Goal: Task Accomplishment & Management: Manage account settings

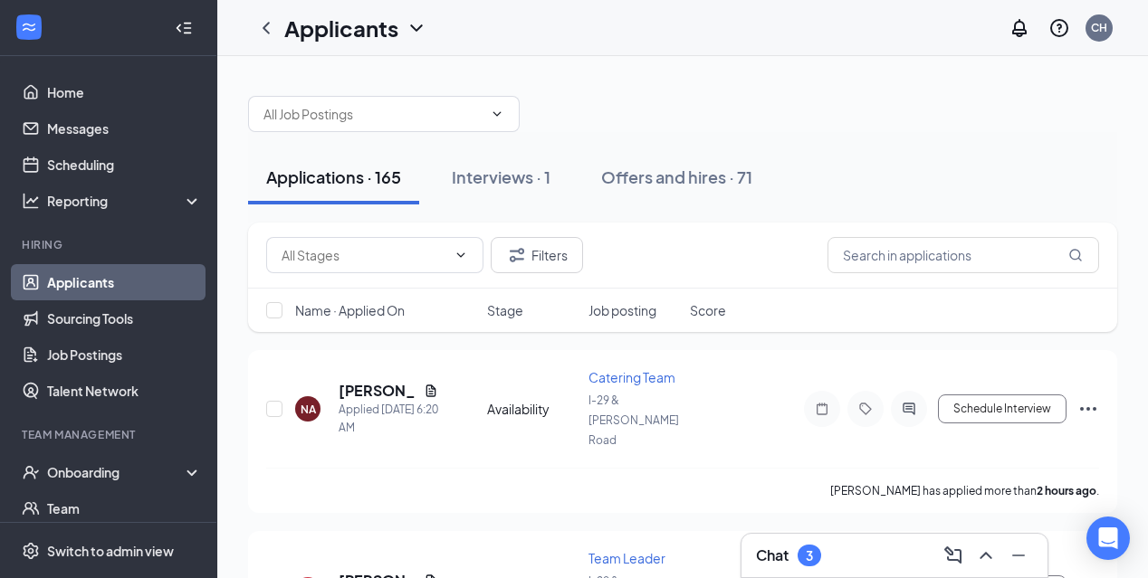
click at [774, 550] on h3 "Chat" at bounding box center [772, 556] width 33 height 20
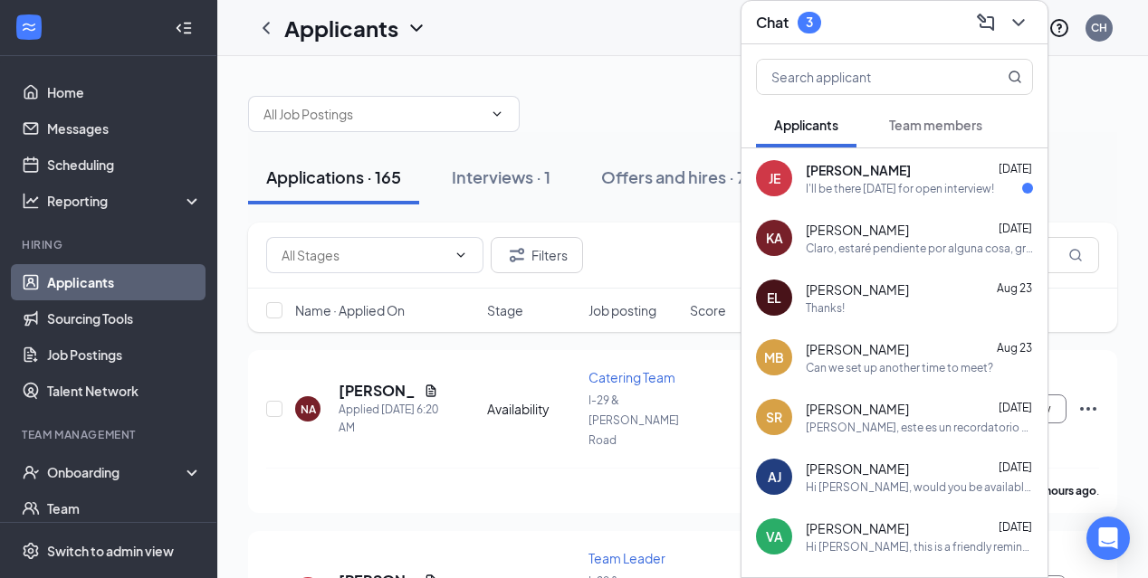
click at [921, 132] on div "Team members" at bounding box center [935, 125] width 93 height 18
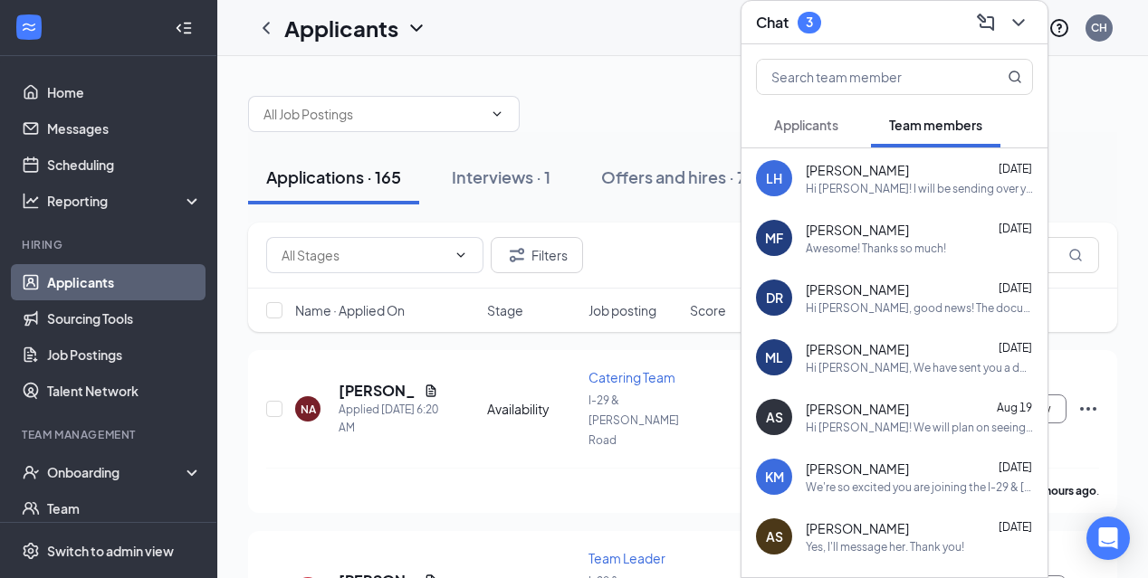
click at [825, 131] on span "Applicants" at bounding box center [806, 125] width 64 height 16
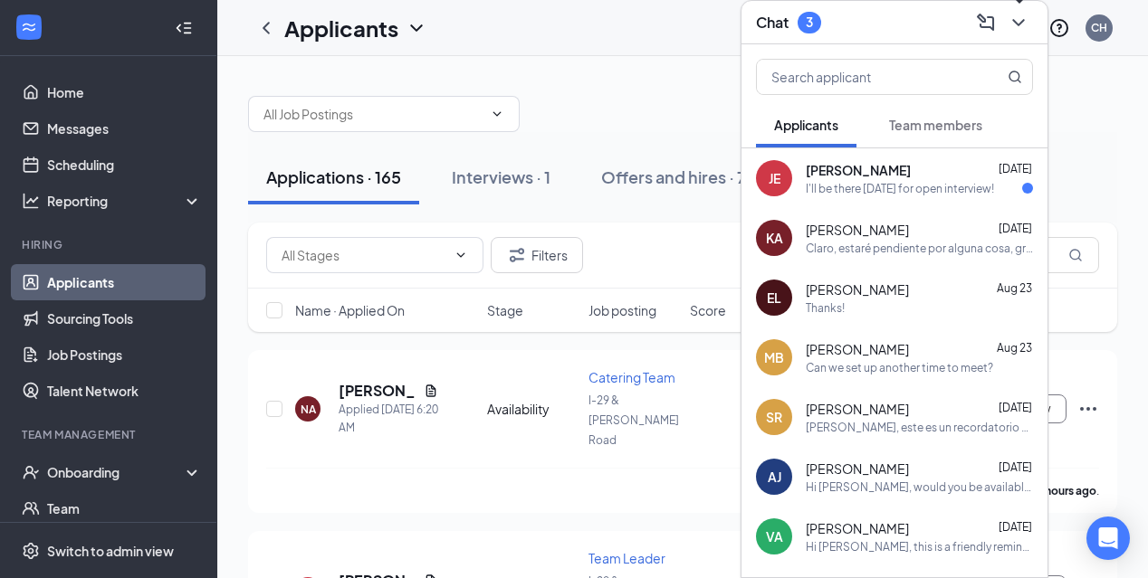
click at [1024, 27] on icon "ChevronDown" at bounding box center [1018, 23] width 22 height 22
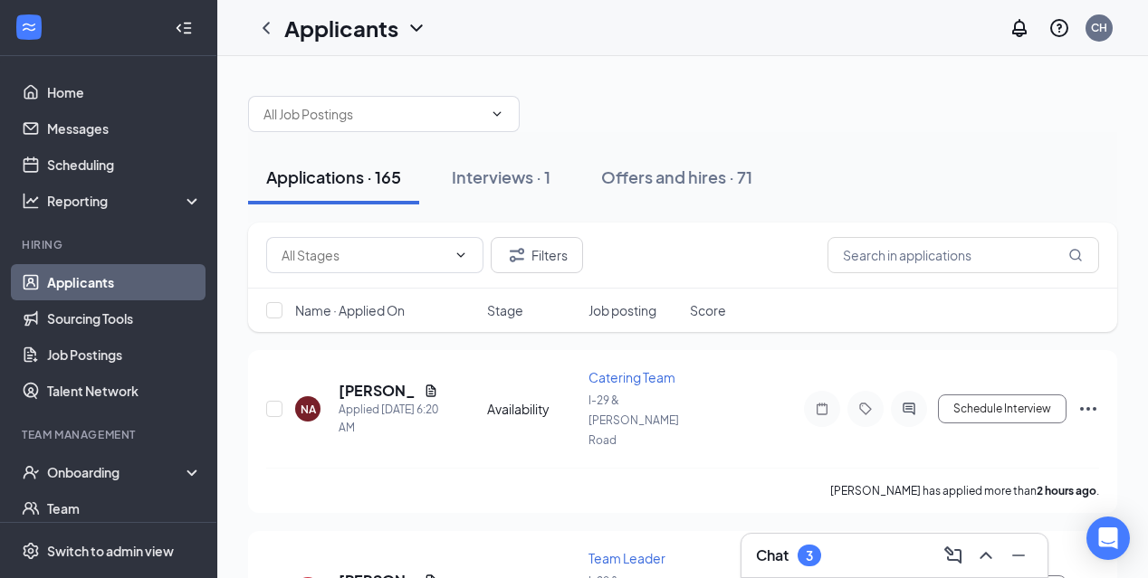
click at [785, 567] on div "Chat 3" at bounding box center [894, 555] width 277 height 29
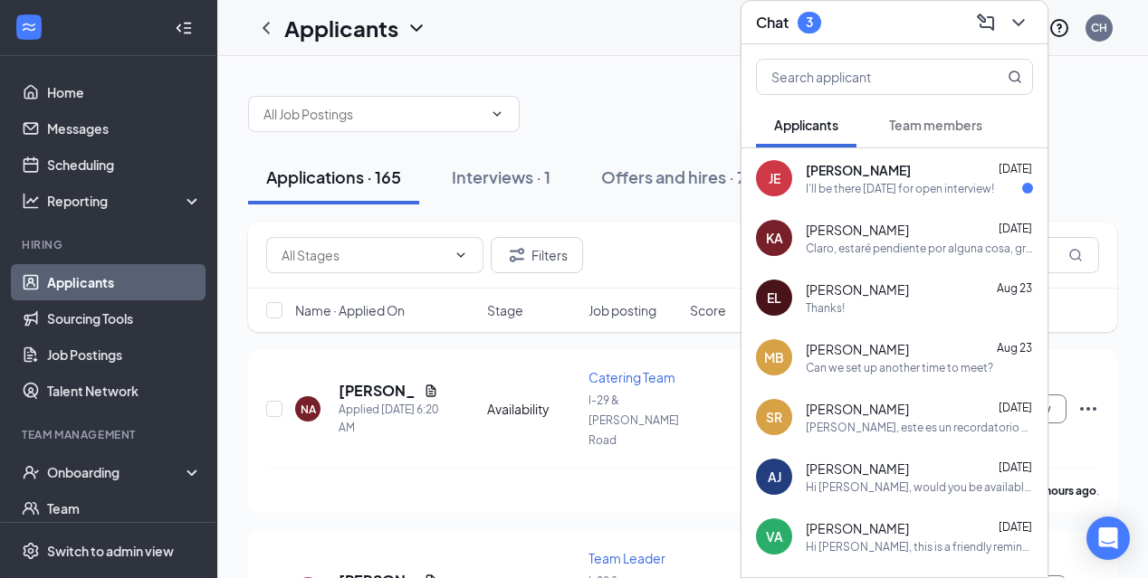
click at [914, 128] on span "Team members" at bounding box center [935, 125] width 93 height 16
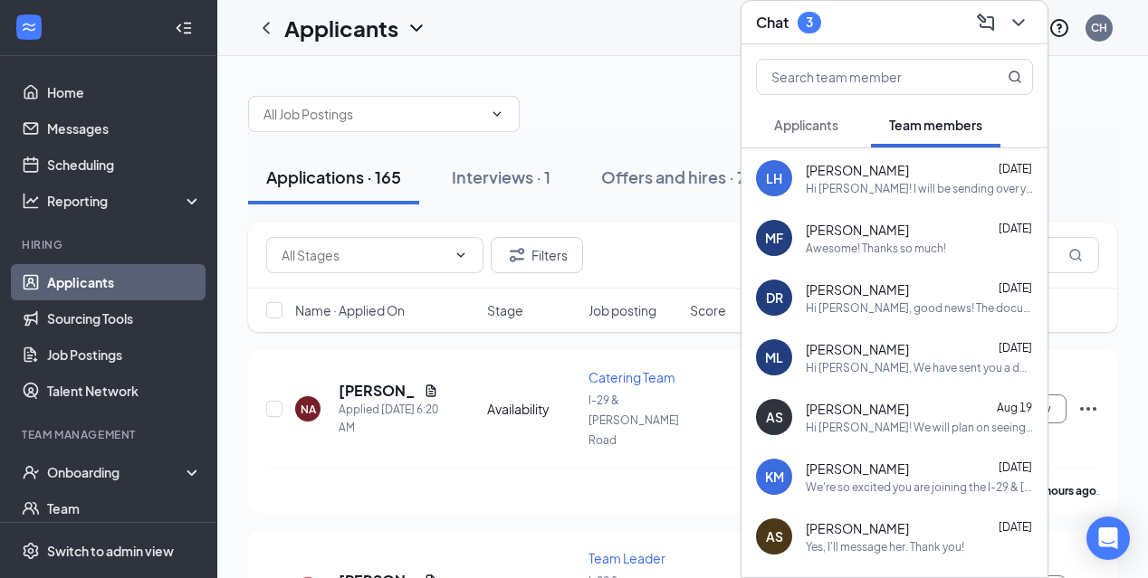
click at [829, 127] on span "Applicants" at bounding box center [806, 125] width 64 height 16
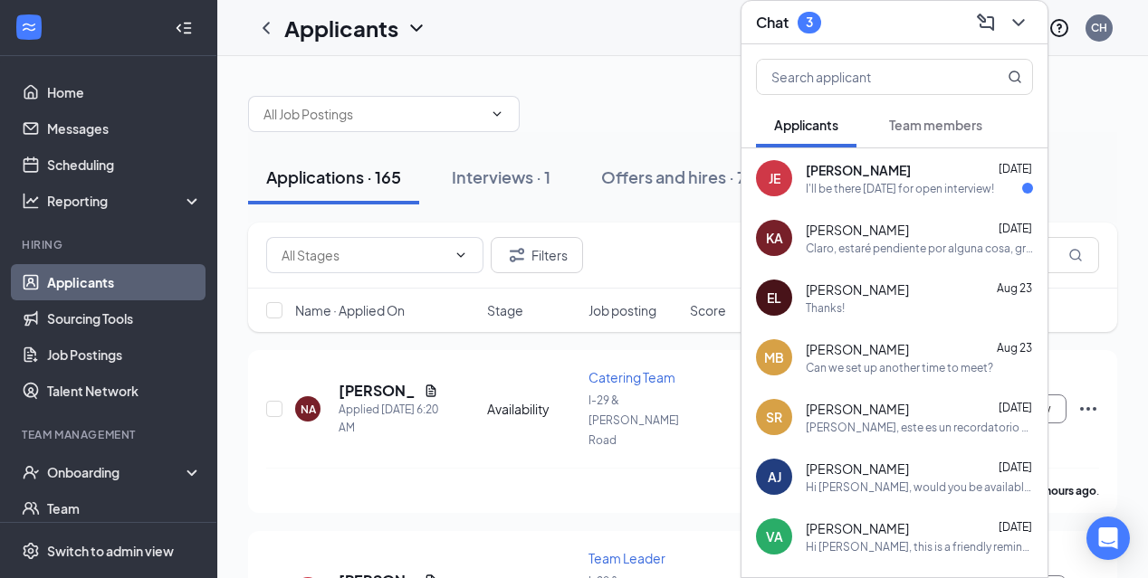
click at [832, 169] on span "[PERSON_NAME]" at bounding box center [857, 170] width 105 height 18
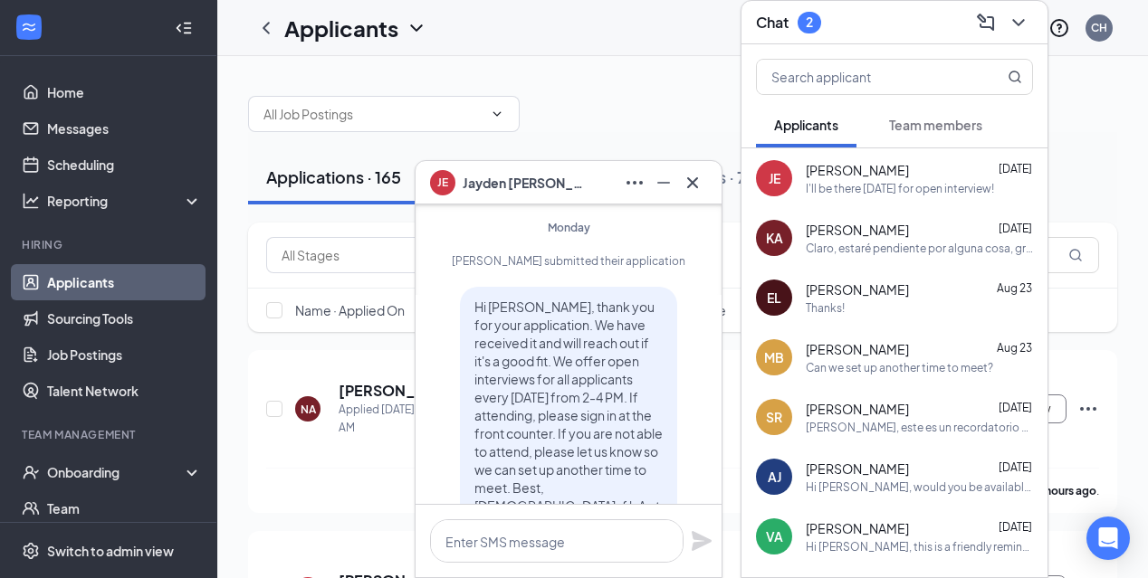
scroll to position [-184, 0]
click at [691, 195] on button at bounding box center [692, 182] width 29 height 29
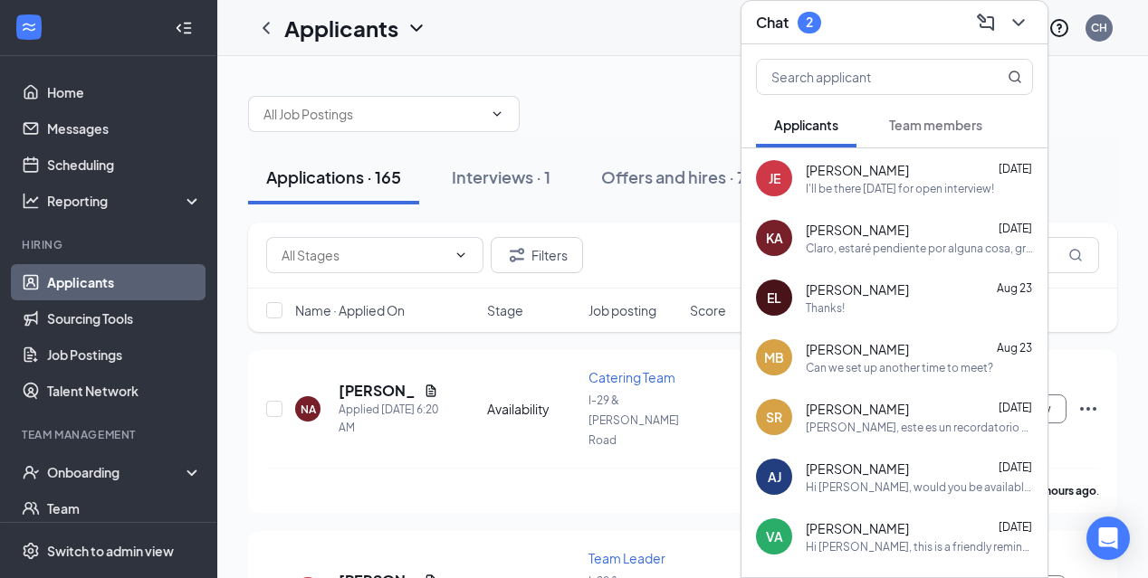
click at [1027, 29] on icon "ChevronDown" at bounding box center [1018, 23] width 22 height 22
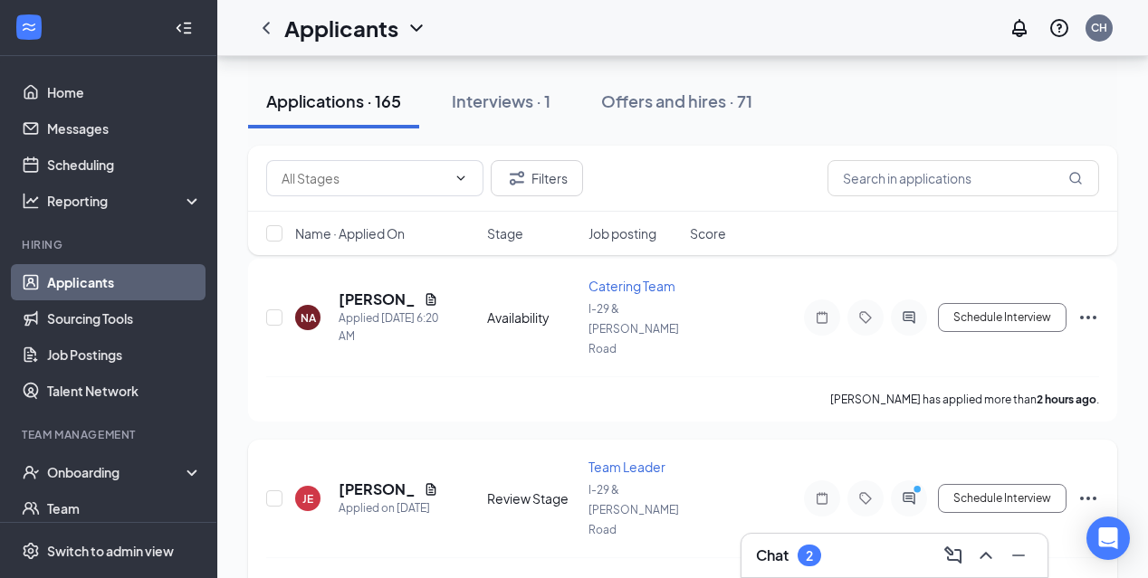
scroll to position [0, 0]
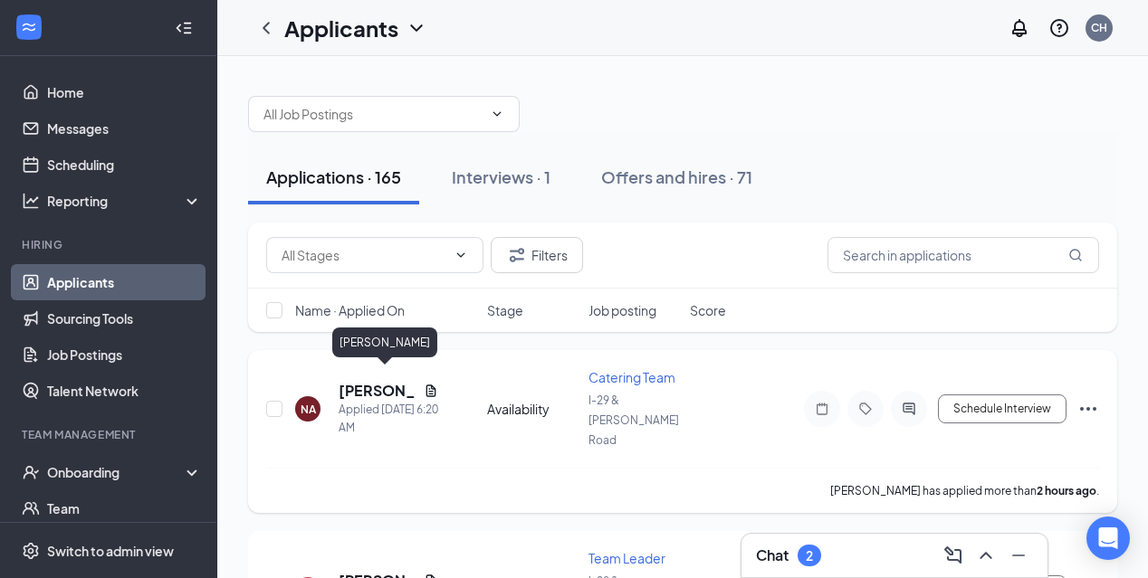
click at [364, 381] on h5 "[PERSON_NAME]" at bounding box center [377, 391] width 78 height 20
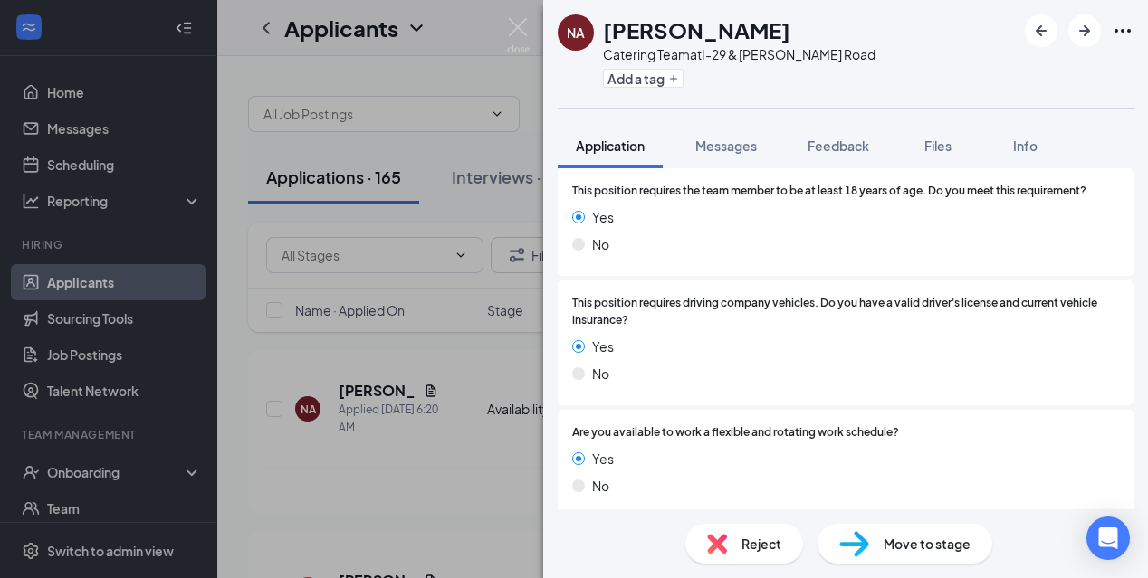
scroll to position [1126, 0]
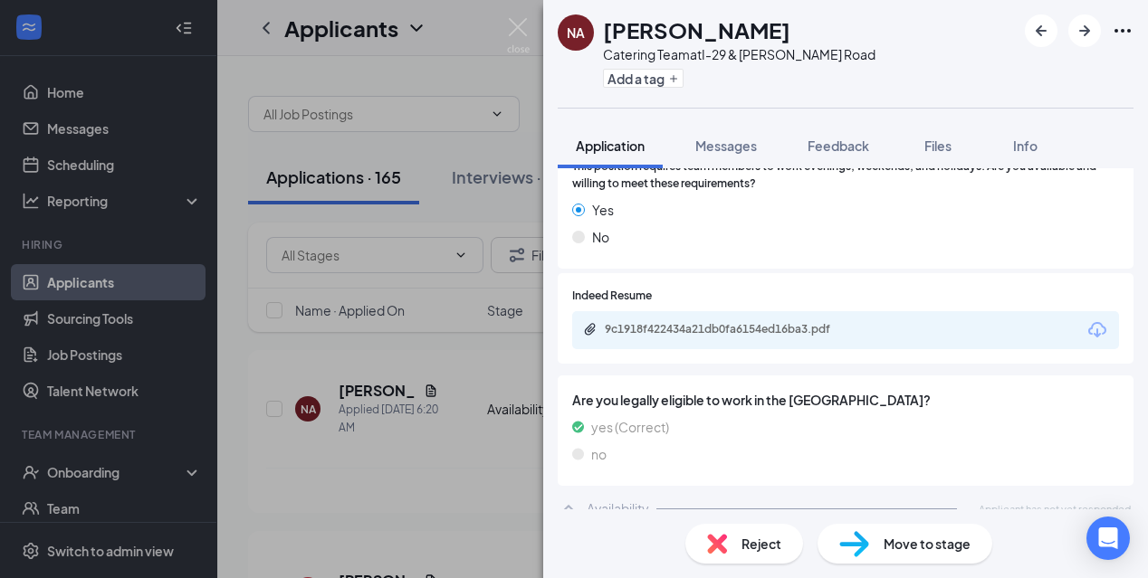
click at [690, 491] on div "Availability Applicant has not yet responded." at bounding box center [845, 509] width 576 height 36
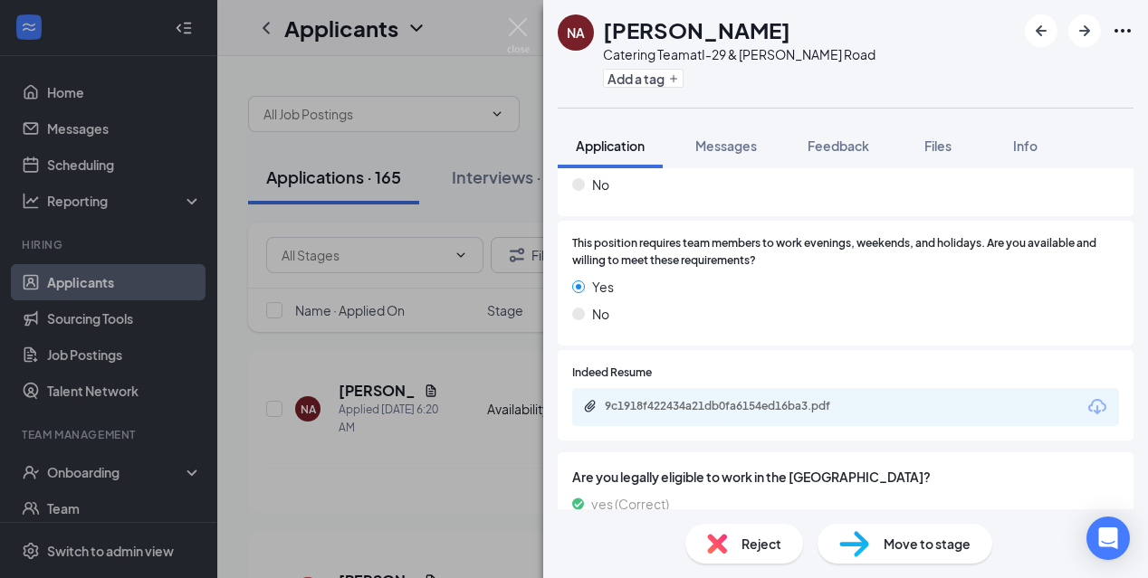
scroll to position [1062, 0]
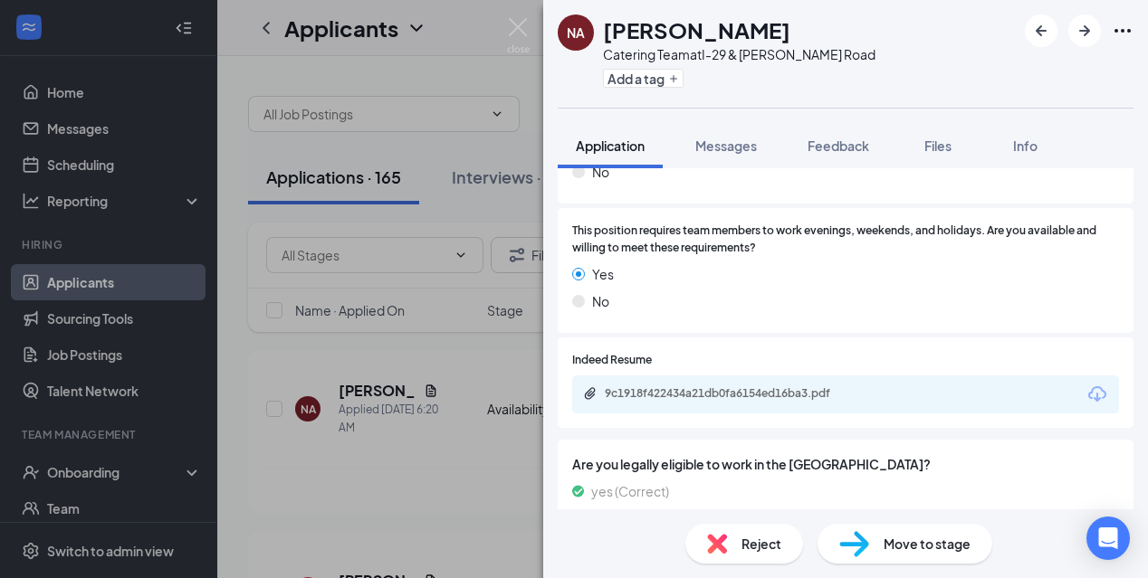
click at [769, 386] on div "9c1918f422434a21db0fa6154ed16ba3.pdf" at bounding box center [731, 393] width 253 height 14
click at [519, 32] on img at bounding box center [518, 35] width 23 height 35
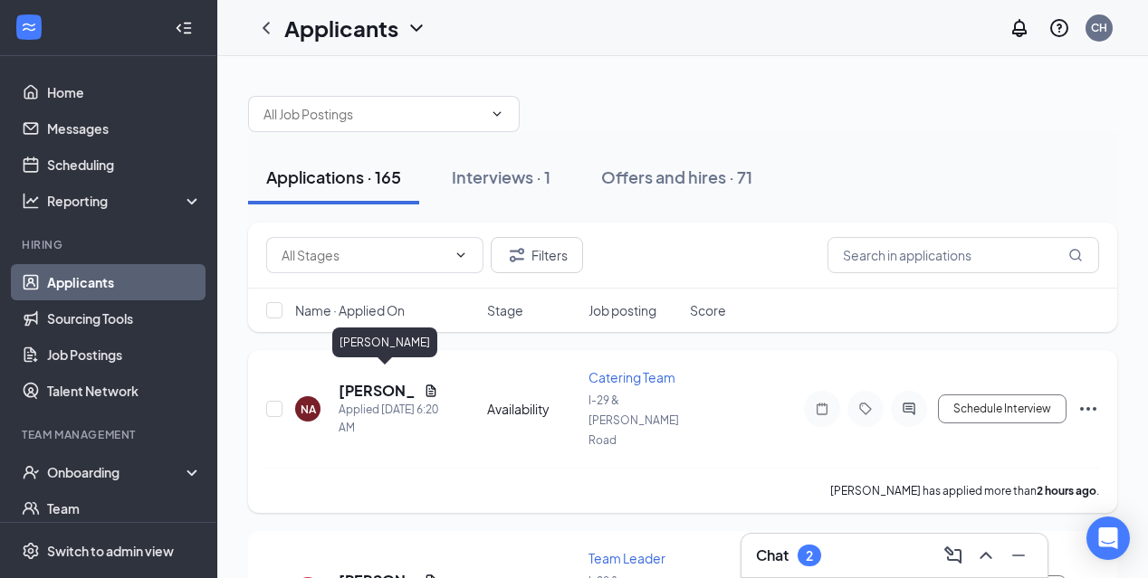
click at [367, 385] on h5 "[PERSON_NAME]" at bounding box center [377, 391] width 78 height 20
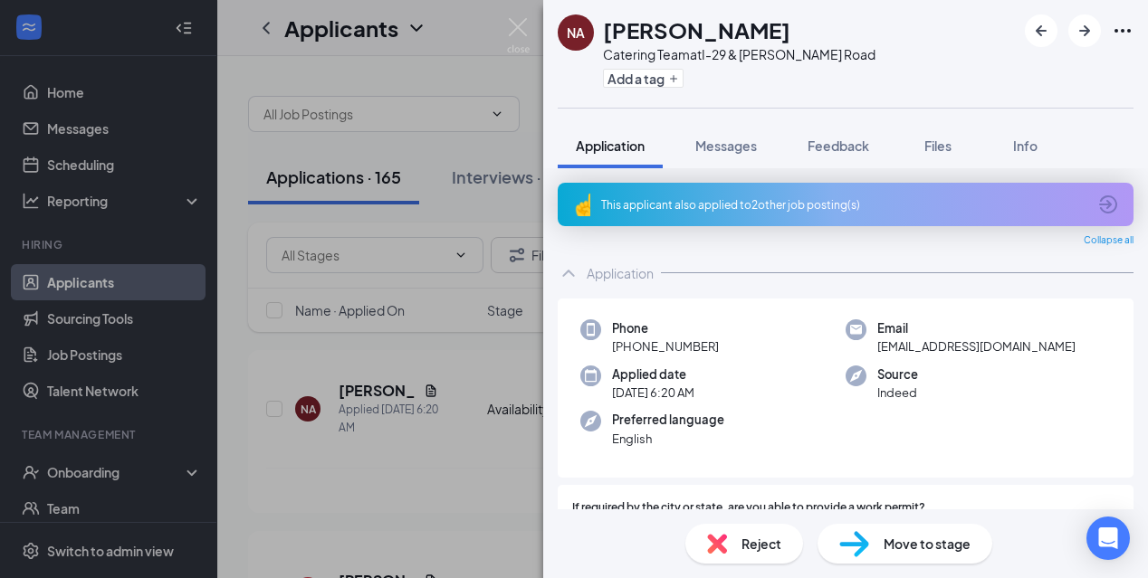
scroll to position [1126, 0]
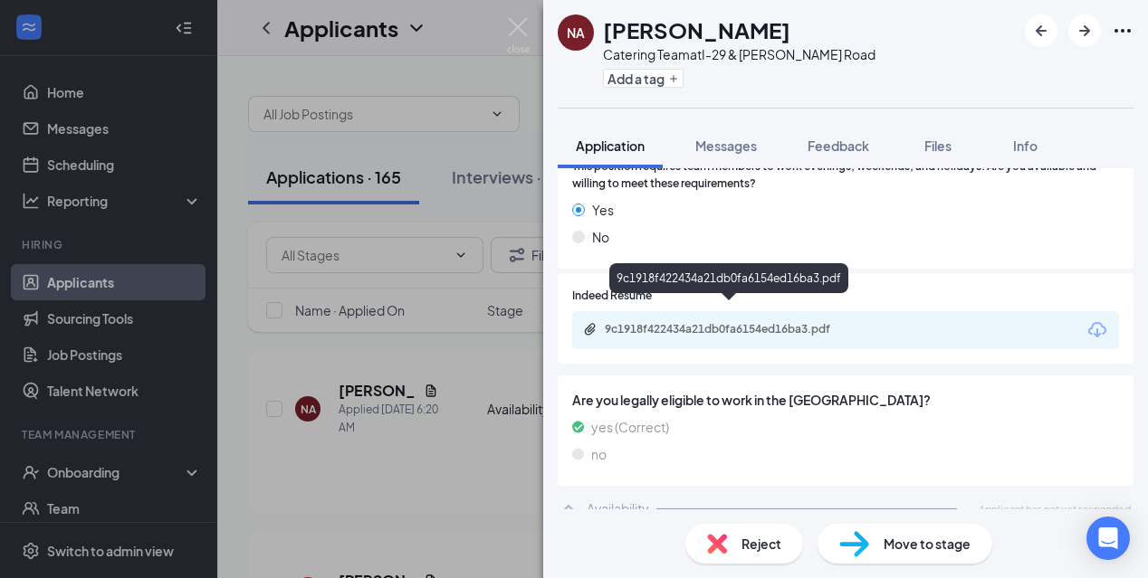
click at [796, 322] on div "9c1918f422434a21db0fa6154ed16ba3.pdf" at bounding box center [729, 330] width 293 height 17
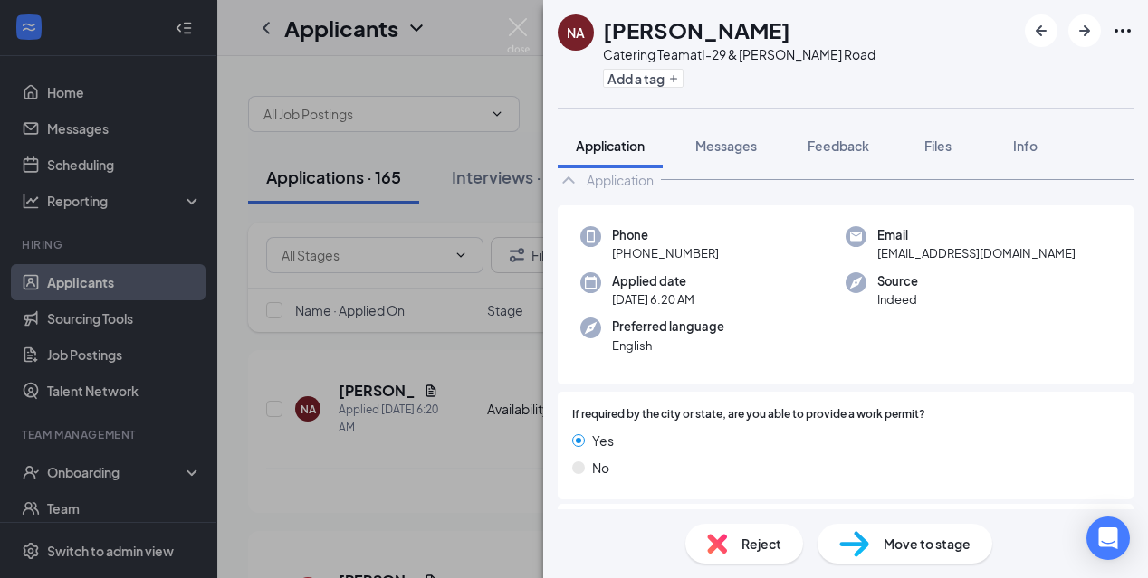
scroll to position [0, 0]
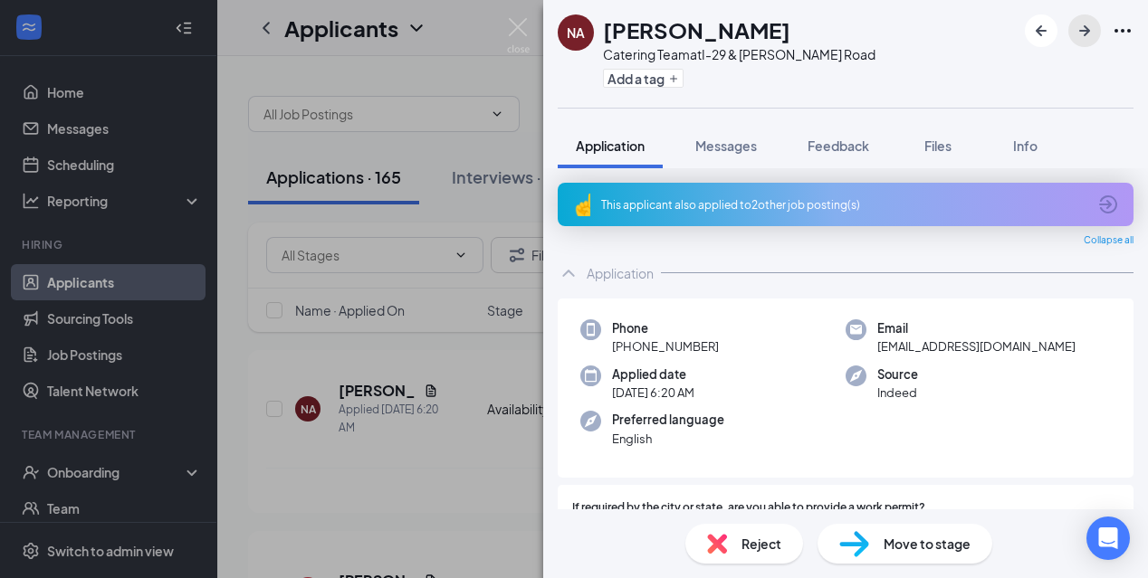
click at [1080, 34] on icon "ArrowRight" at bounding box center [1084, 31] width 22 height 22
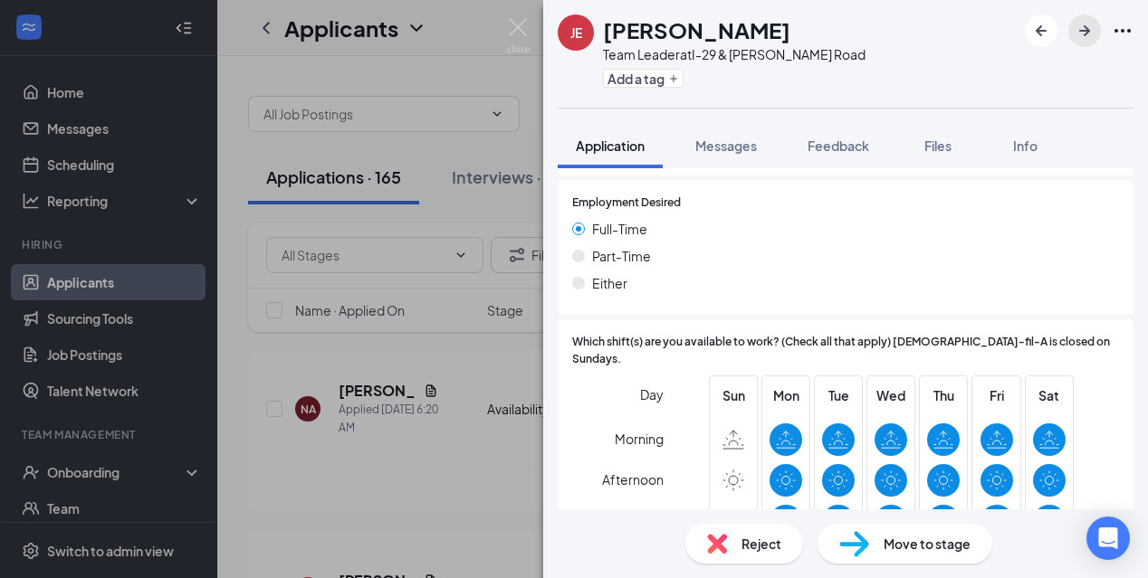
scroll to position [803, 0]
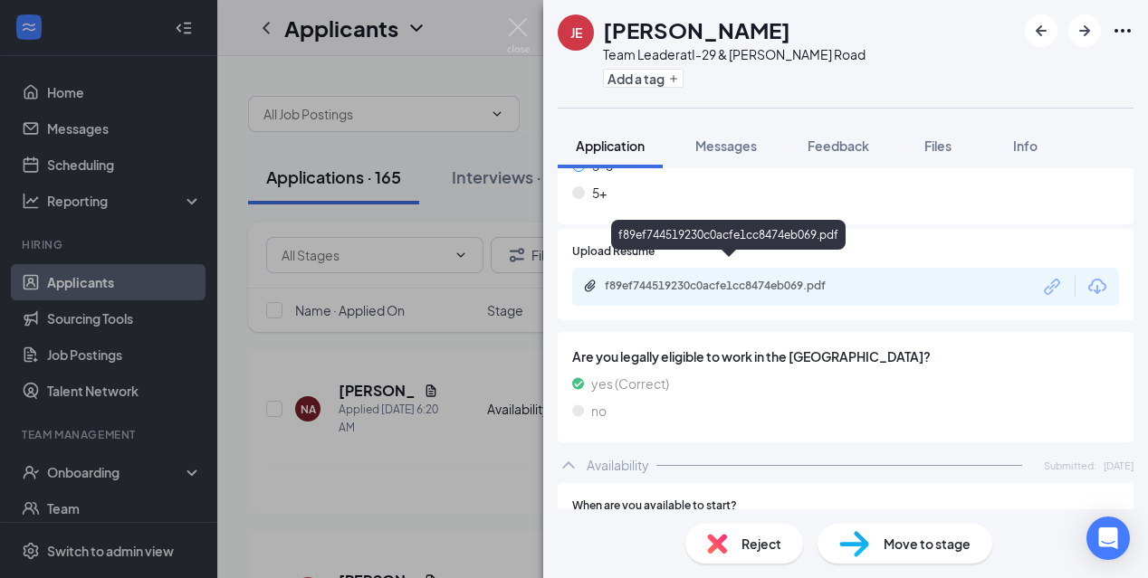
click at [685, 279] on div "f89ef744519230c0acfe1cc8474eb069.pdf" at bounding box center [731, 286] width 253 height 14
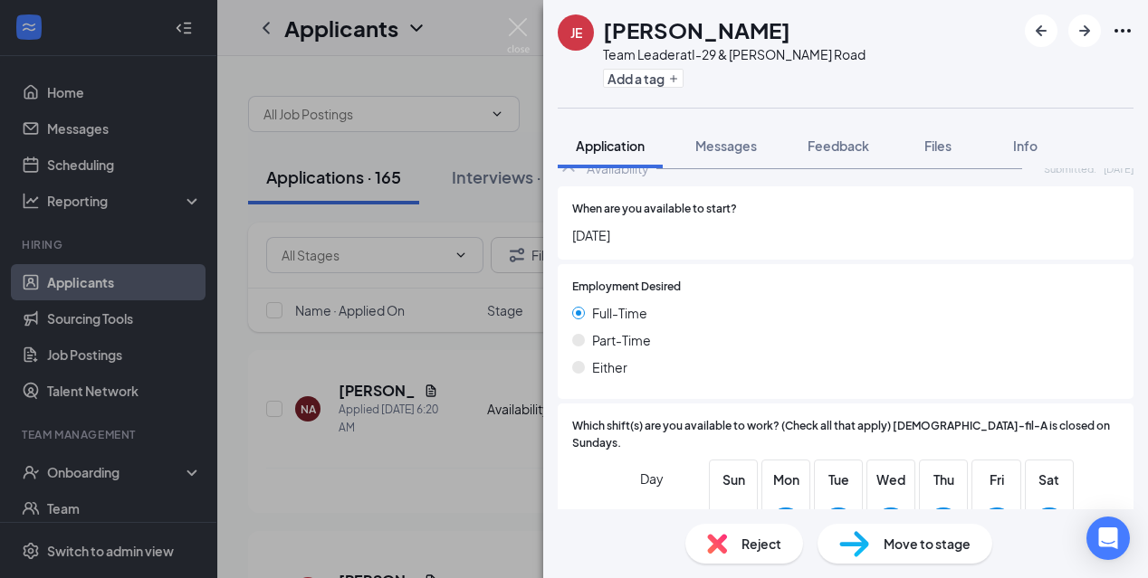
scroll to position [1099, 0]
click at [648, 75] on button "Add a tag" at bounding box center [643, 78] width 81 height 19
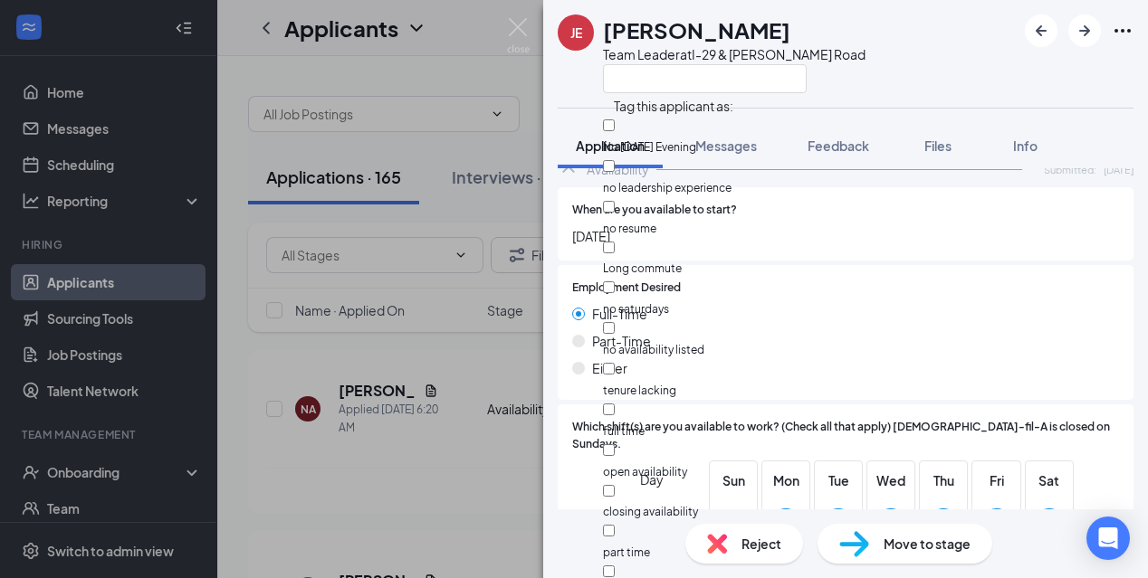
scroll to position [108, 0]
click at [614, 363] on input "tenure lacking" at bounding box center [609, 369] width 12 height 12
checkbox input "true"
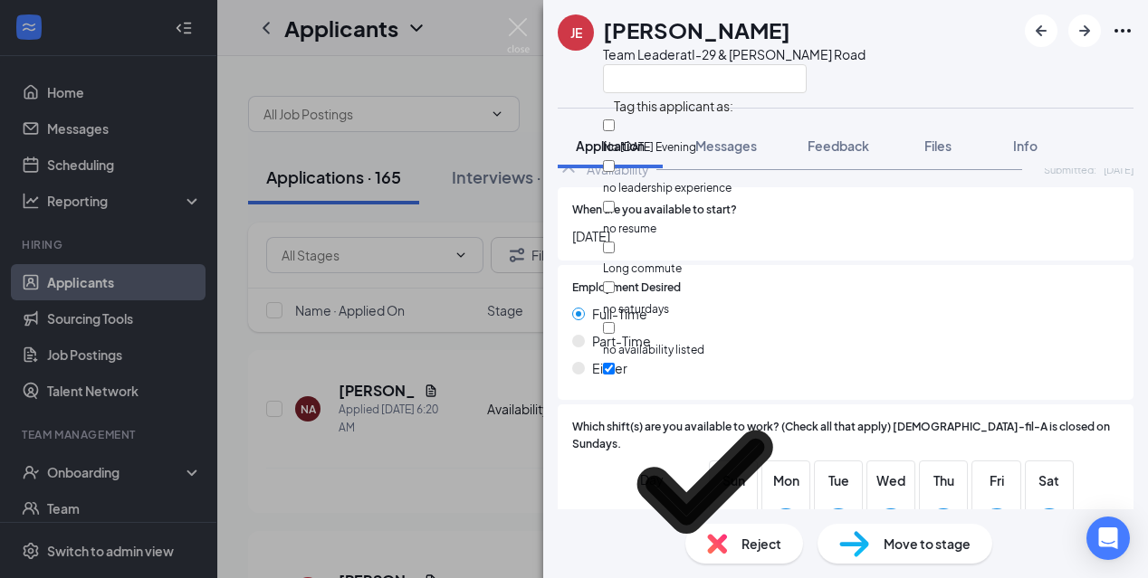
click at [891, 74] on div "JE [PERSON_NAME] Team Leader at I-[GEOGRAPHIC_DATA][PERSON_NAME]" at bounding box center [845, 54] width 605 height 108
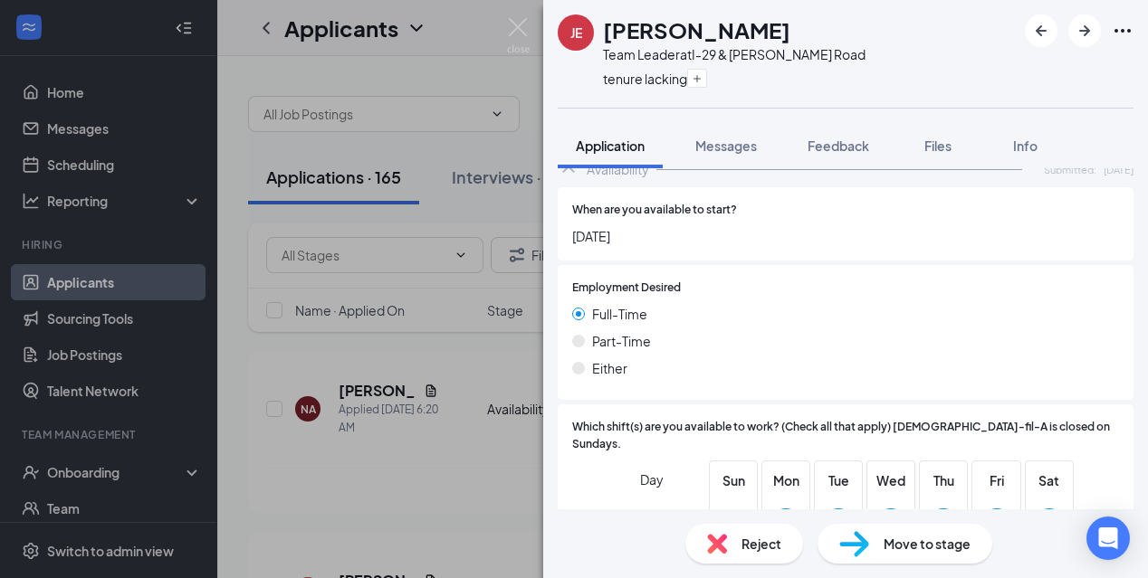
scroll to position [1037, 0]
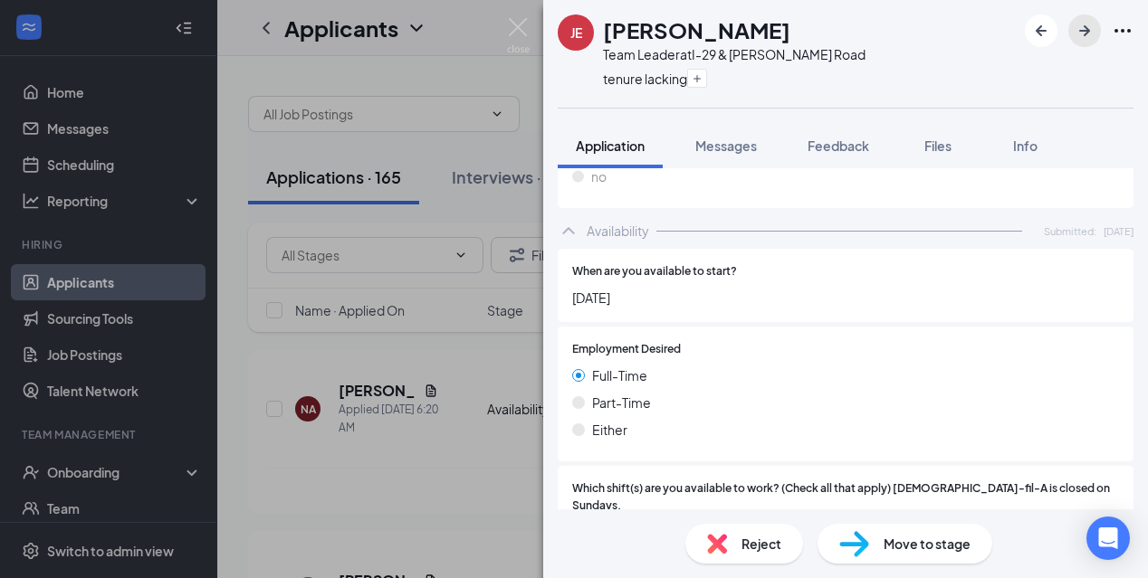
click at [1079, 35] on icon "ArrowRight" at bounding box center [1084, 31] width 22 height 22
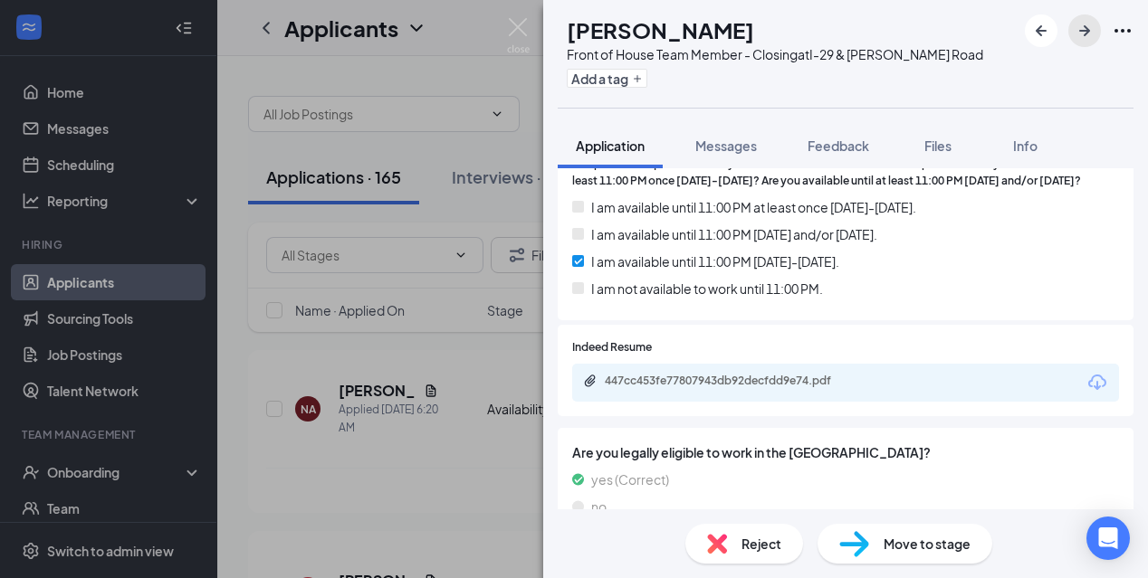
scroll to position [821, 0]
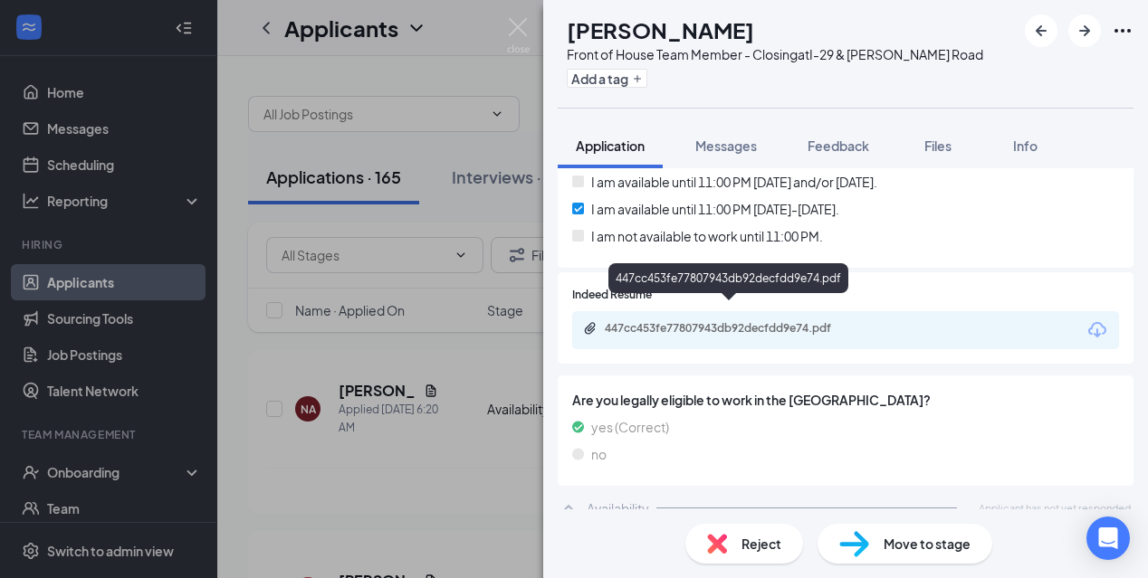
click at [776, 321] on div "447cc453fe77807943db92decfdd9e74.pdf" at bounding box center [731, 328] width 253 height 14
click at [632, 82] on button "Add a tag" at bounding box center [607, 78] width 81 height 19
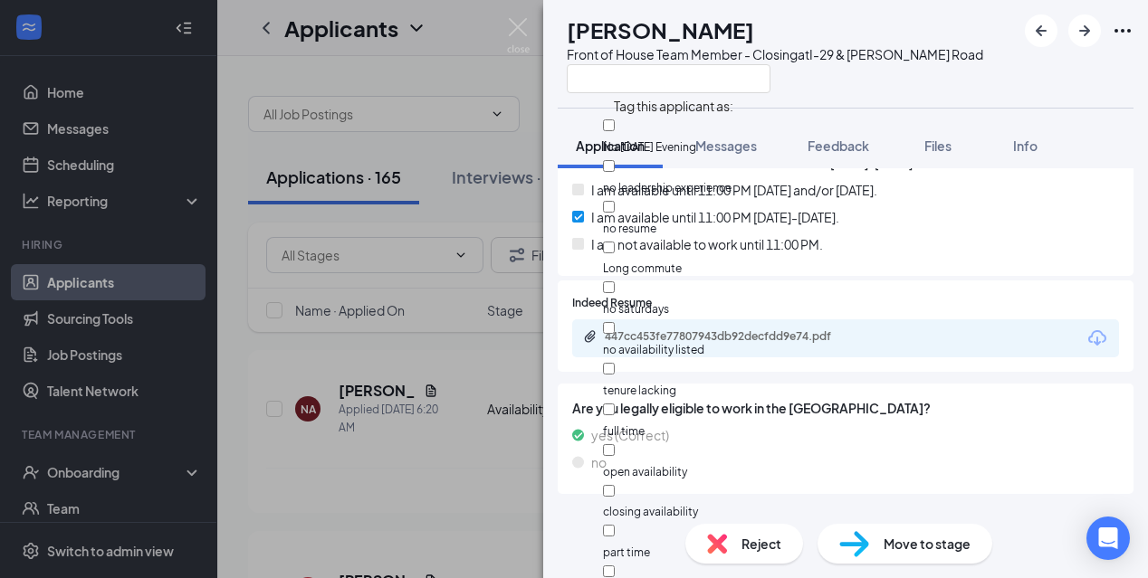
scroll to position [100, 0]
click at [614, 322] on input "no availability listed" at bounding box center [609, 328] width 12 height 12
checkbox input "true"
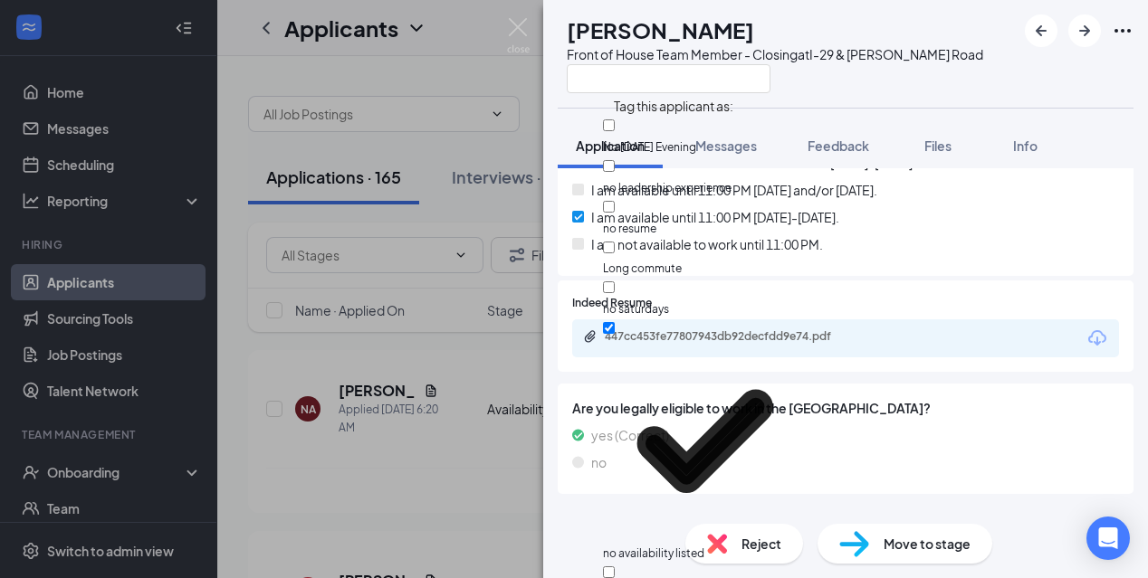
click at [923, 78] on div at bounding box center [775, 78] width 416 height 30
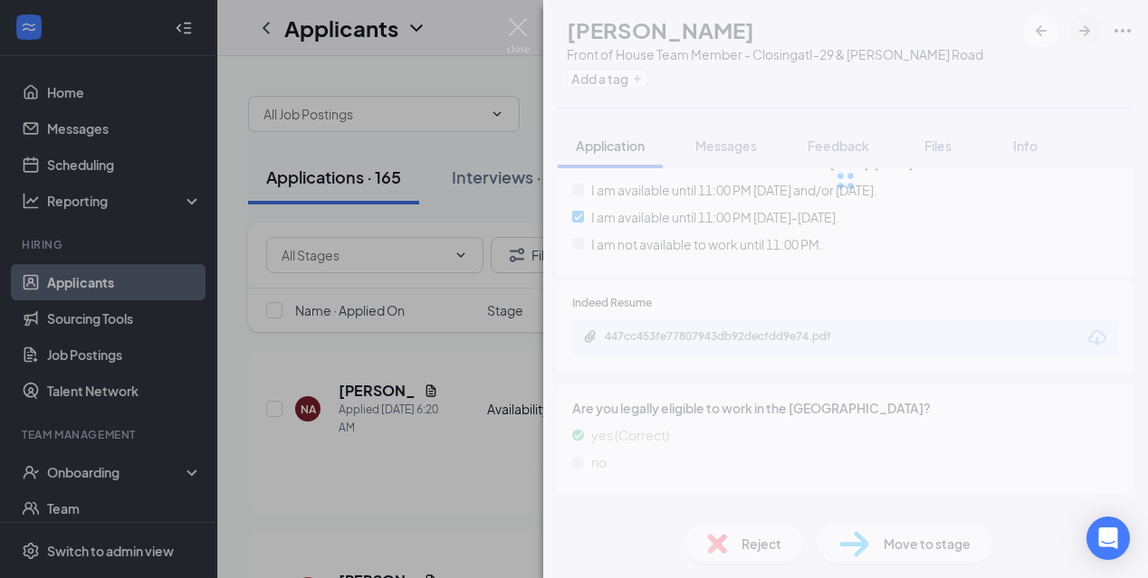
click at [1081, 31] on div at bounding box center [845, 181] width 605 height 362
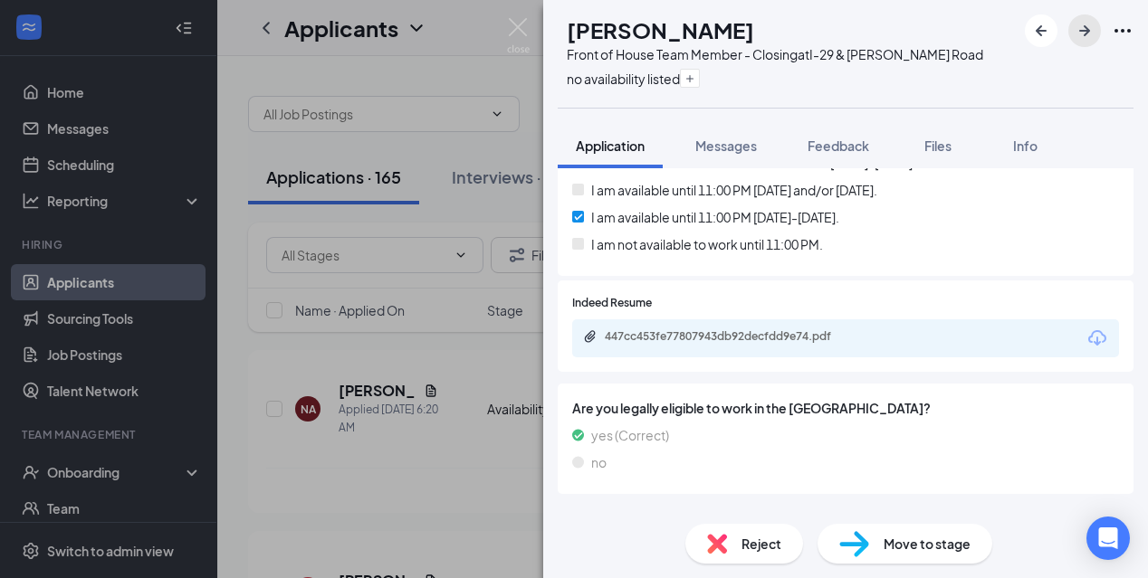
click at [1073, 40] on icon "ArrowRight" at bounding box center [1084, 31] width 22 height 22
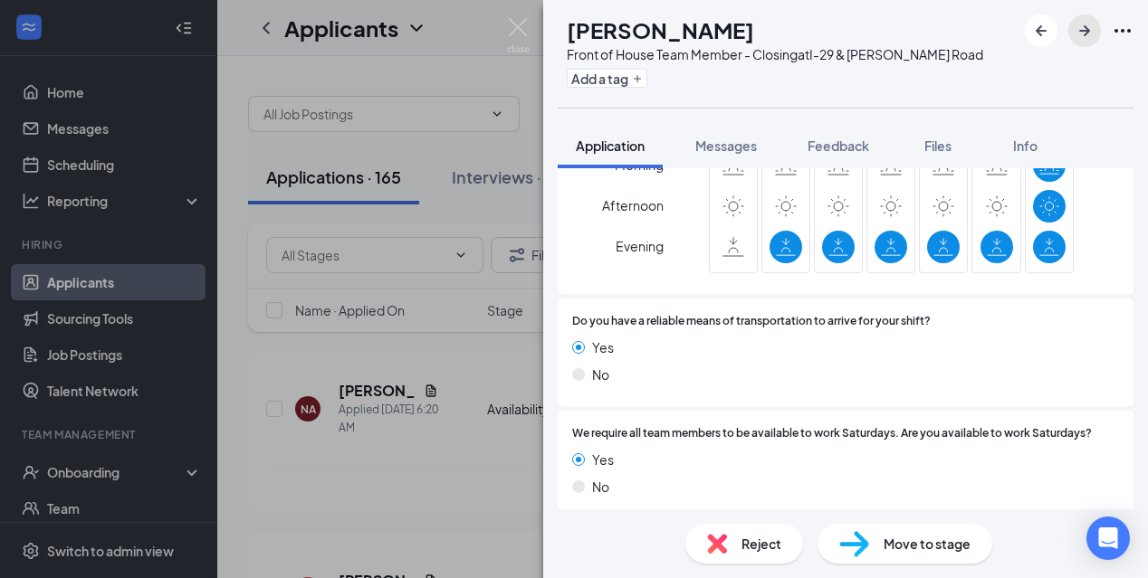
scroll to position [1529, 0]
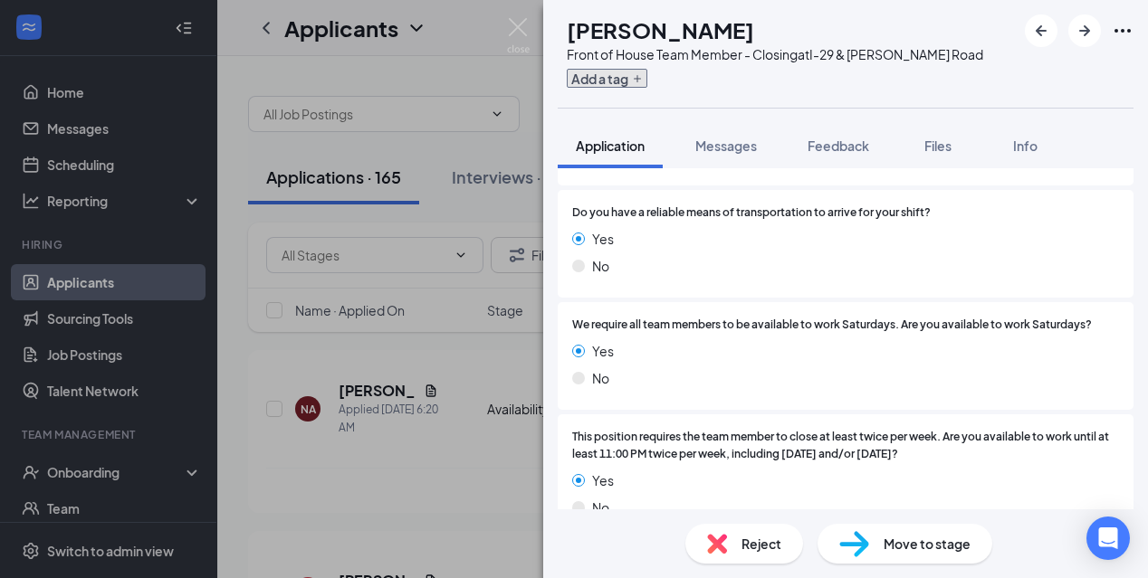
click at [647, 78] on button "Add a tag" at bounding box center [607, 78] width 81 height 19
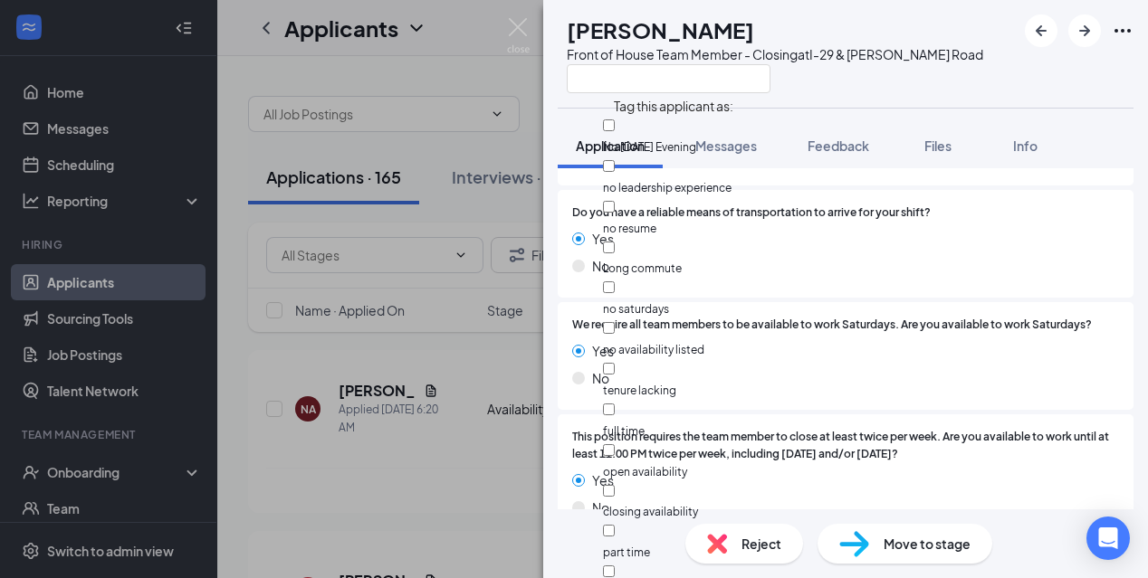
scroll to position [176, 0]
click at [614, 525] on input "part time" at bounding box center [609, 531] width 12 height 12
checkbox input "true"
click at [633, 441] on div "open availability" at bounding box center [705, 461] width 204 height 41
checkbox input "true"
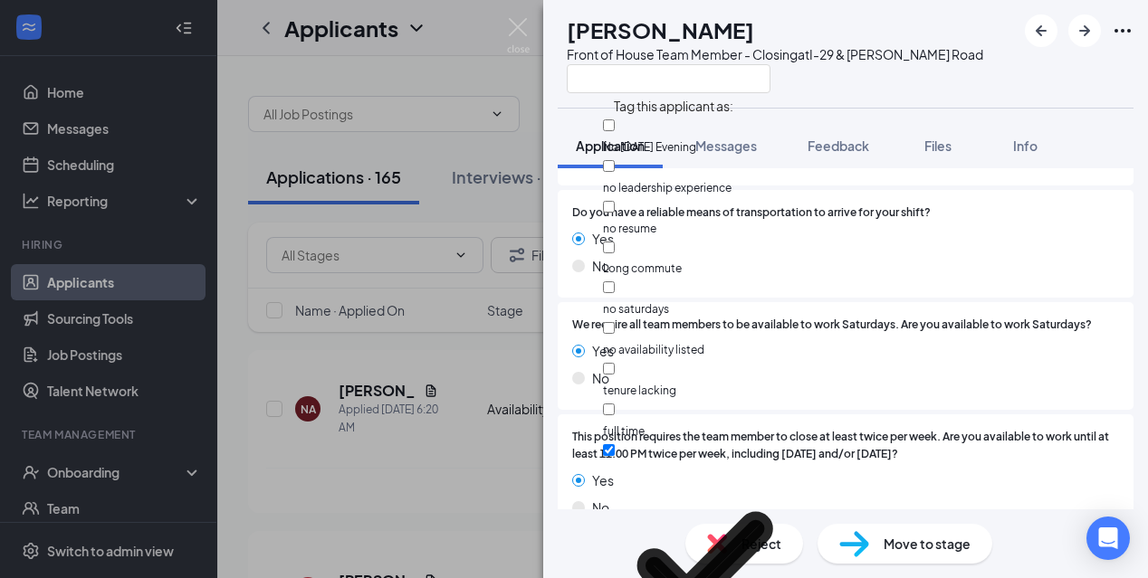
checkbox input "true"
click at [614, 444] on input "open availability" at bounding box center [609, 450] width 12 height 12
checkbox input "false"
click at [827, 87] on div at bounding box center [775, 78] width 416 height 30
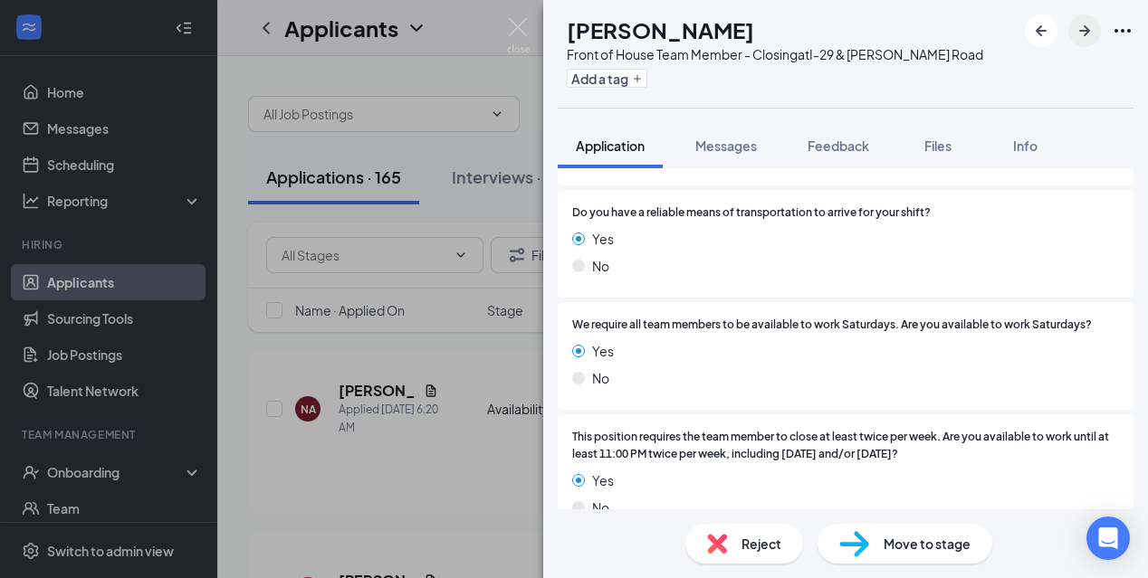
scroll to position [1520, 0]
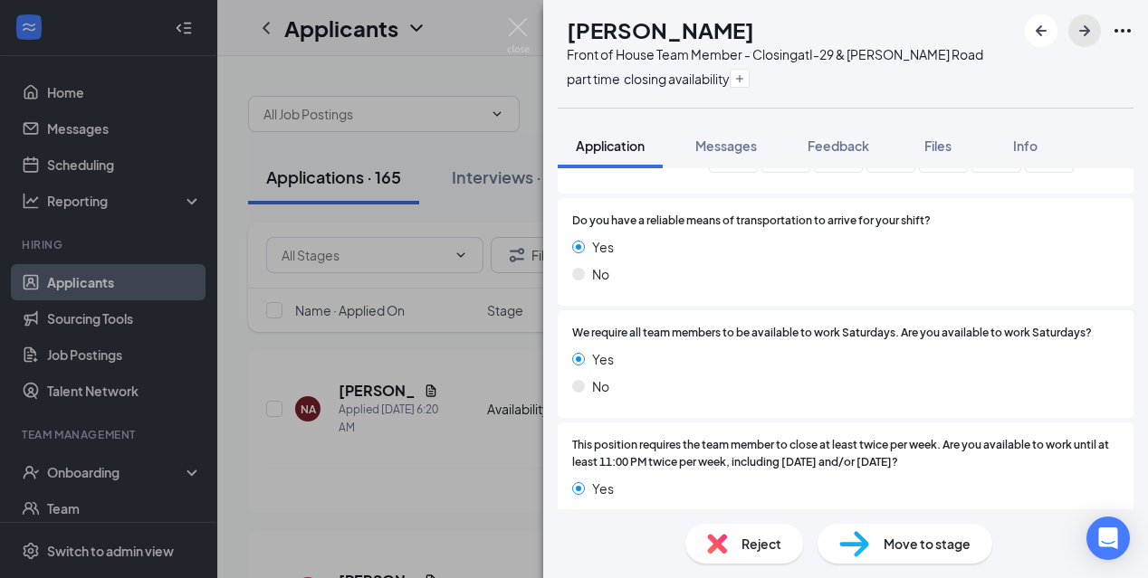
click at [1075, 33] on icon "ArrowRight" at bounding box center [1084, 31] width 22 height 22
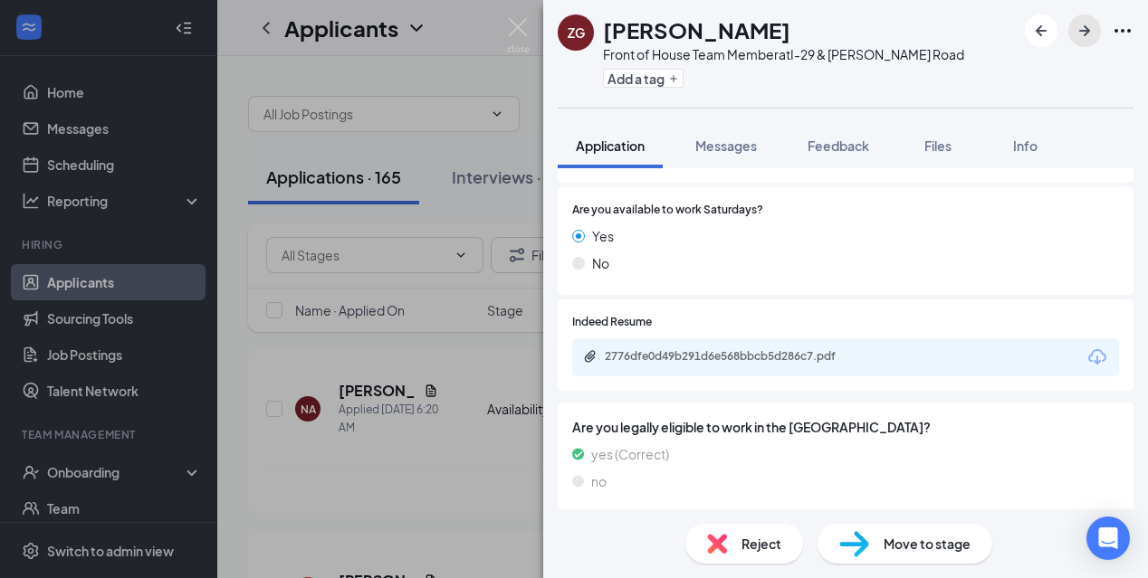
scroll to position [639, 0]
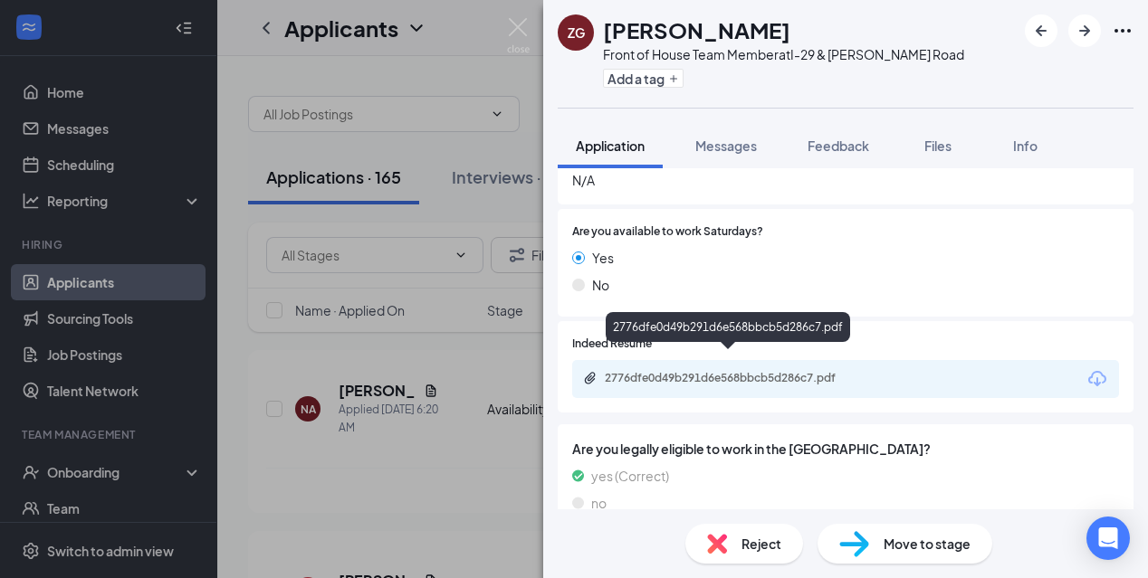
click at [720, 371] on div "2776dfe0d49b291d6e568bbcb5d286c7.pdf" at bounding box center [731, 378] width 253 height 14
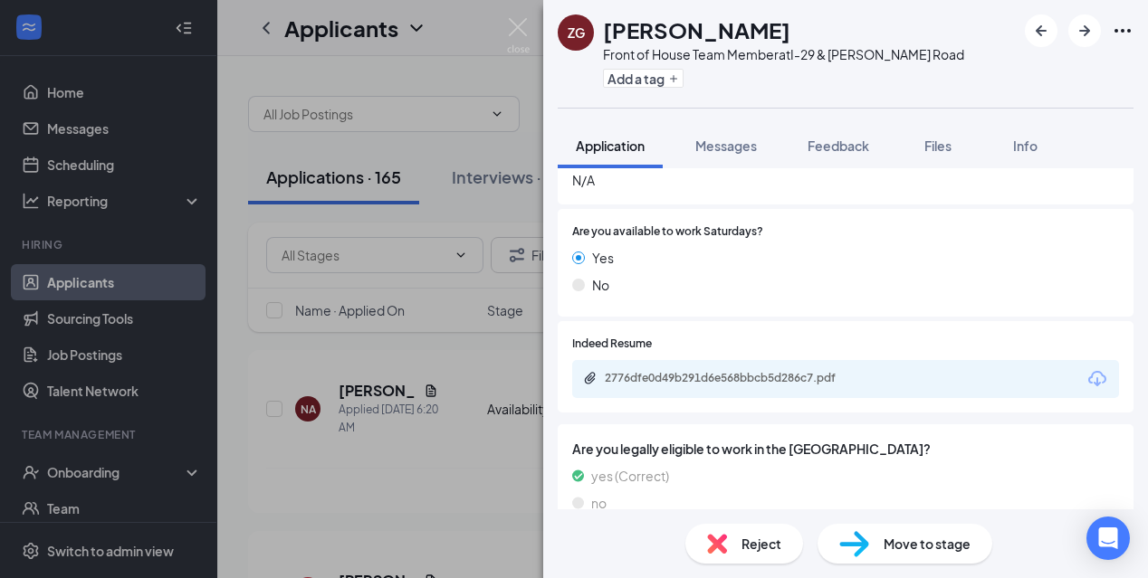
click at [871, 248] on div "Yes" at bounding box center [845, 258] width 547 height 20
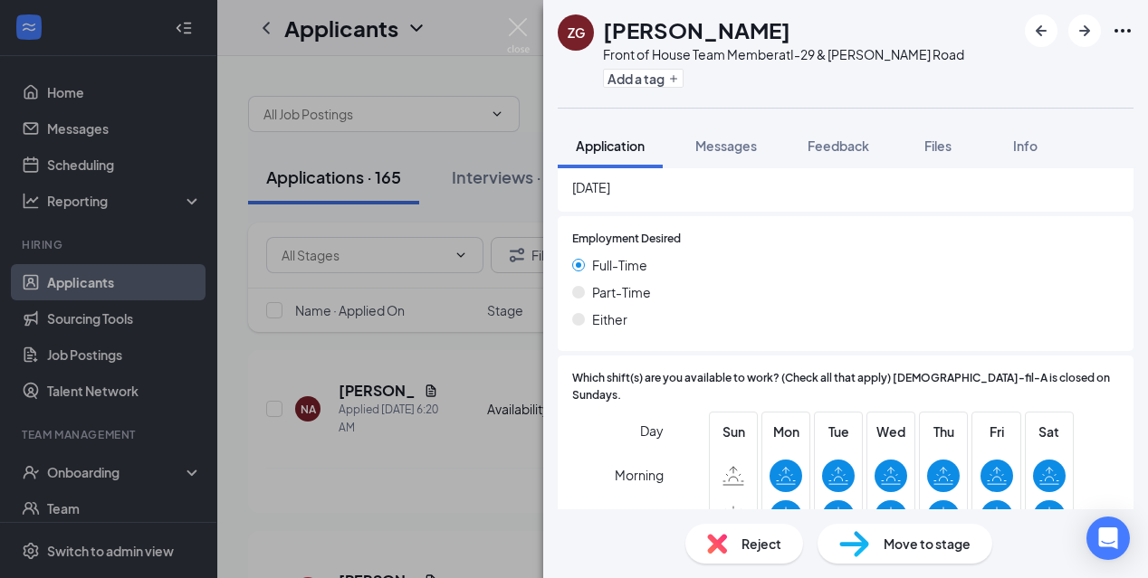
scroll to position [1066, 0]
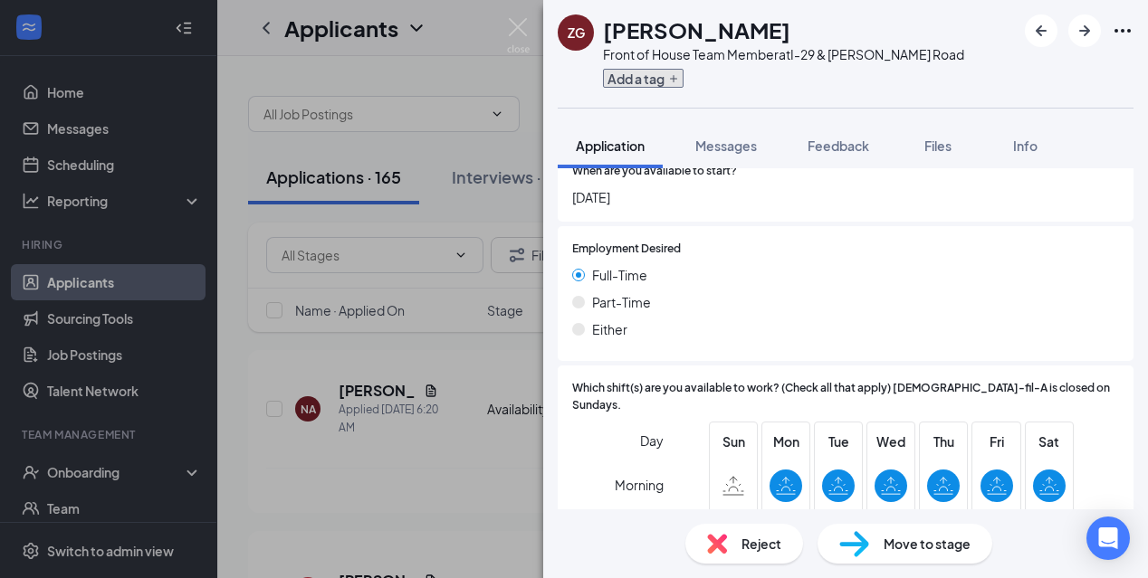
click at [675, 80] on icon "Plus" at bounding box center [673, 78] width 11 height 11
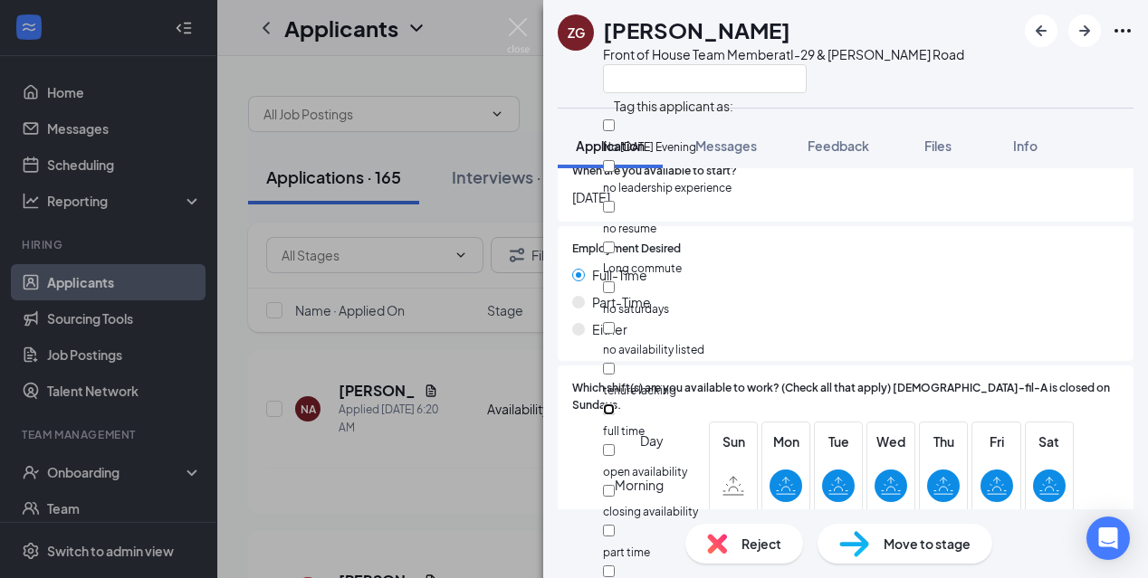
click at [614, 404] on input "full time" at bounding box center [609, 410] width 12 height 12
checkbox input "true"
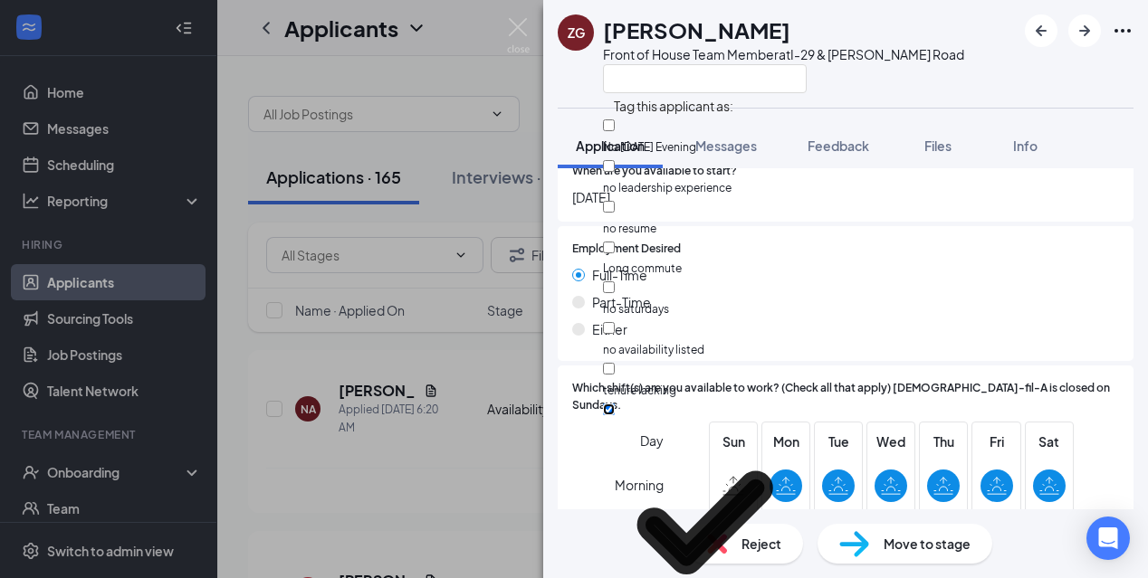
scroll to position [138, 0]
checkbox input "true"
click at [953, 66] on div "ZG [PERSON_NAME] Front of House Team Member at I-[GEOGRAPHIC_DATA][PERSON_NAME]" at bounding box center [845, 54] width 605 height 108
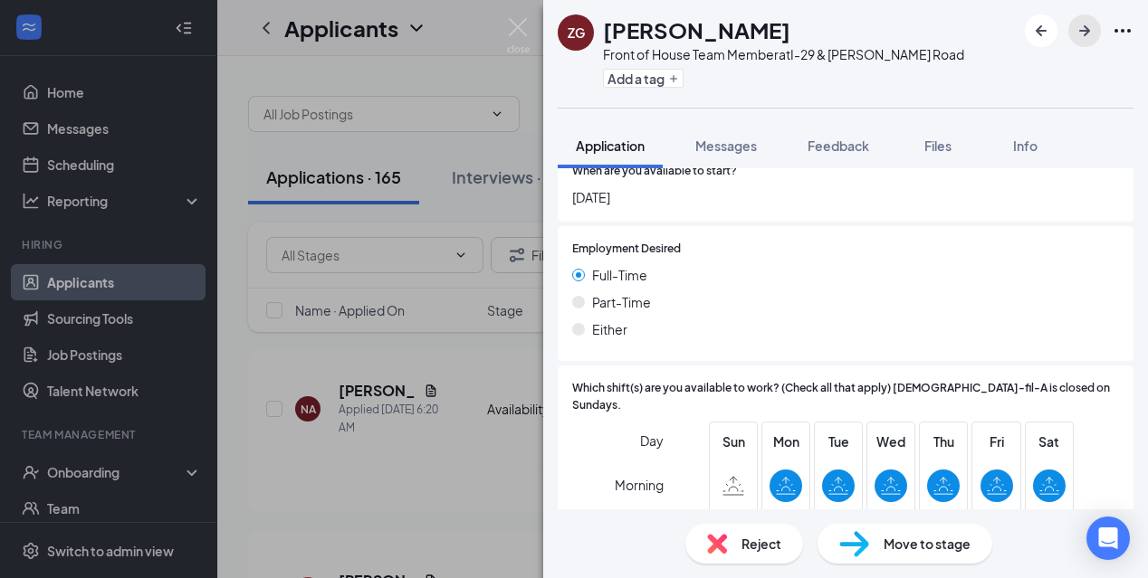
click at [1091, 32] on icon "ArrowRight" at bounding box center [1084, 31] width 22 height 22
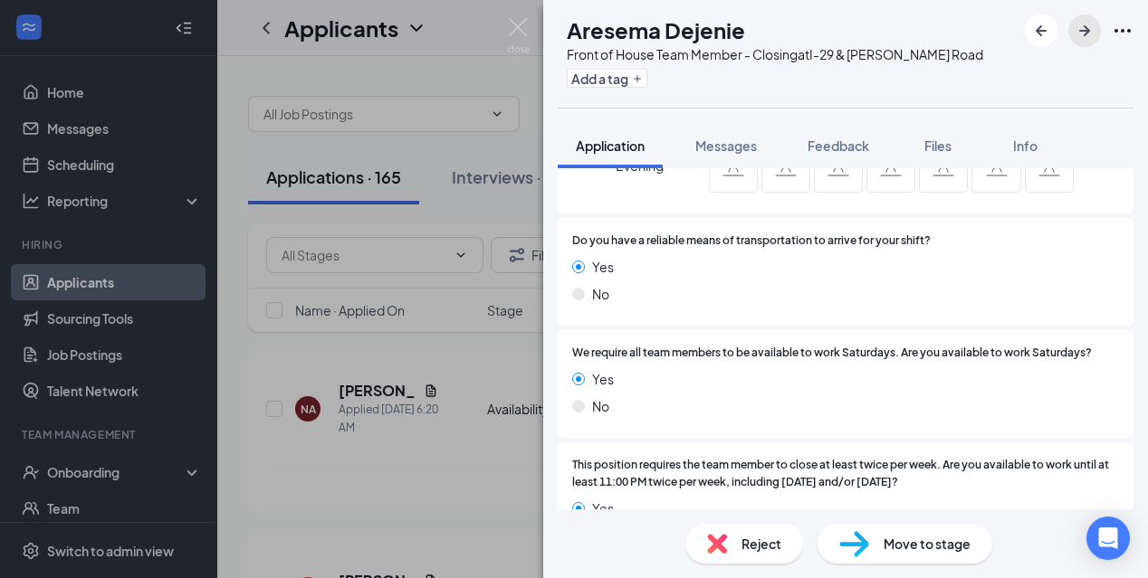
scroll to position [1352, 0]
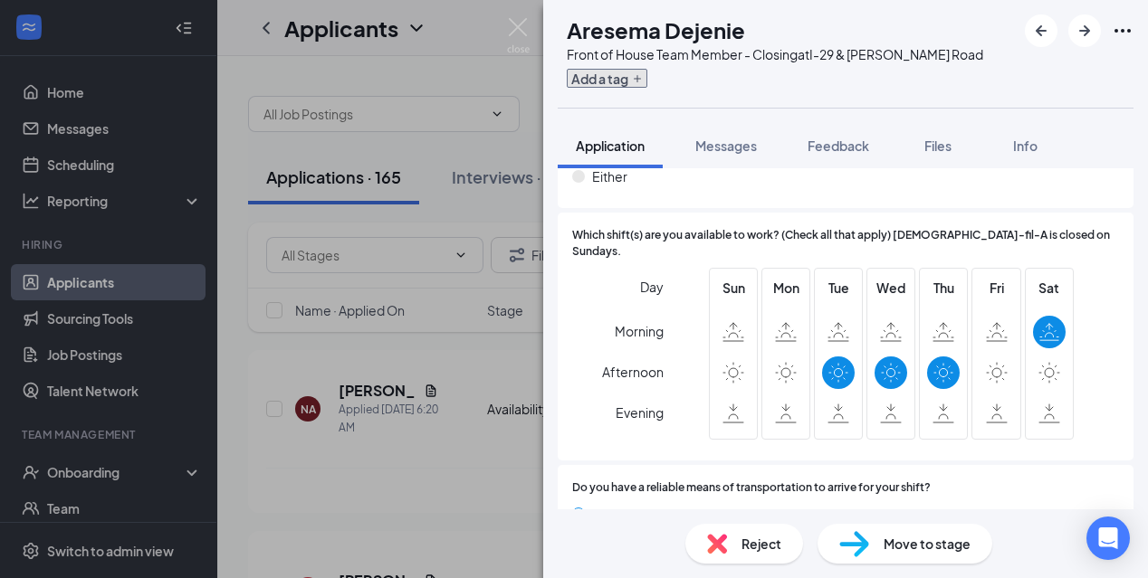
click at [647, 81] on button "Add a tag" at bounding box center [607, 78] width 81 height 19
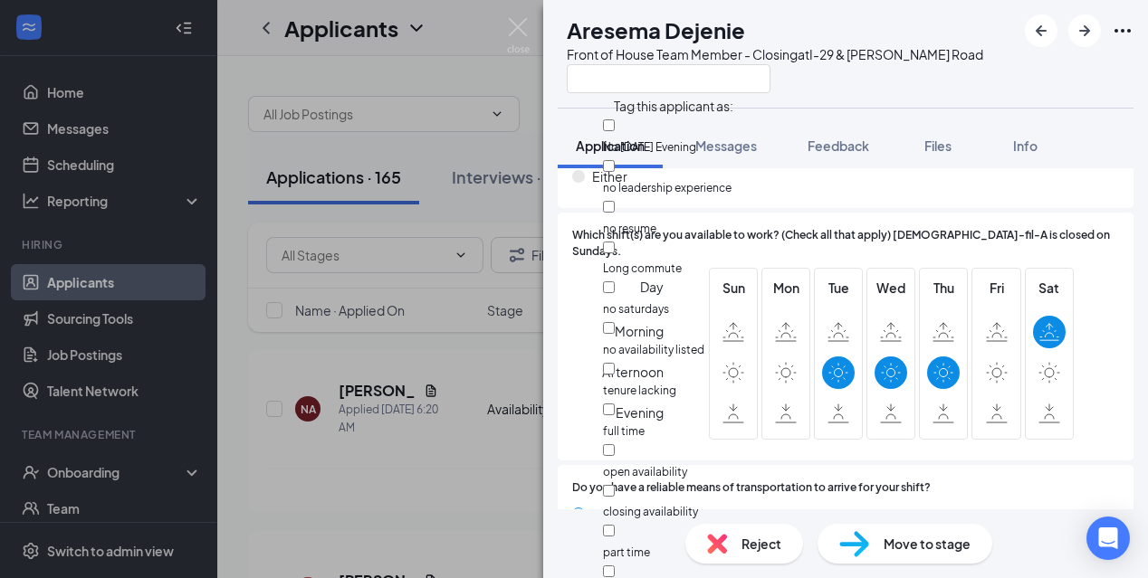
scroll to position [285, 0]
checkbox input "true"
click at [904, 106] on div "AD Aresema Dejenie Front of House Team Member - Closing at I-[GEOGRAPHIC_DATA][…" at bounding box center [845, 54] width 605 height 108
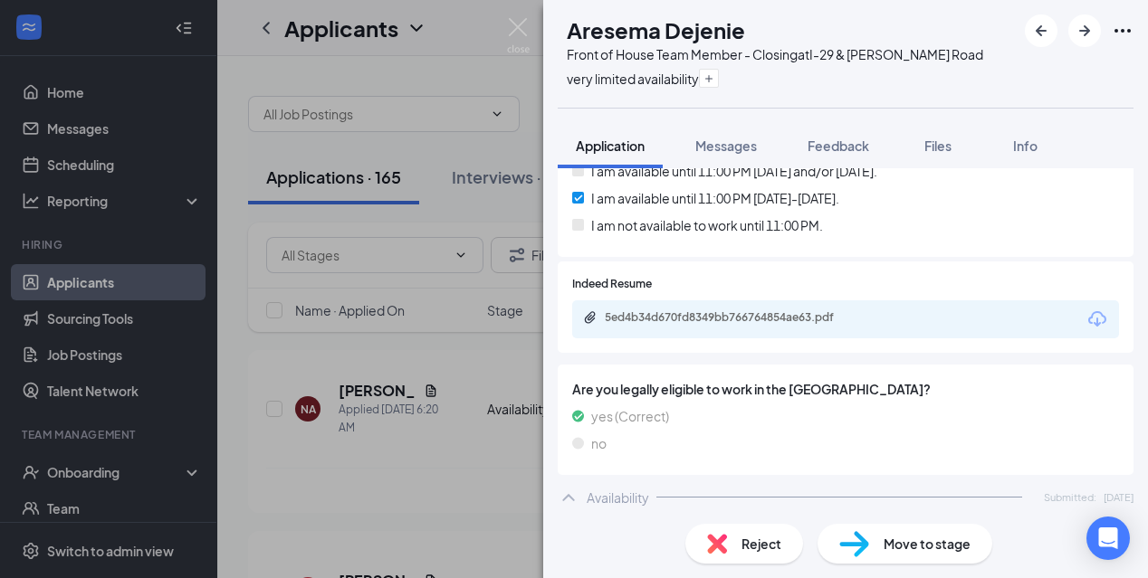
scroll to position [815, 0]
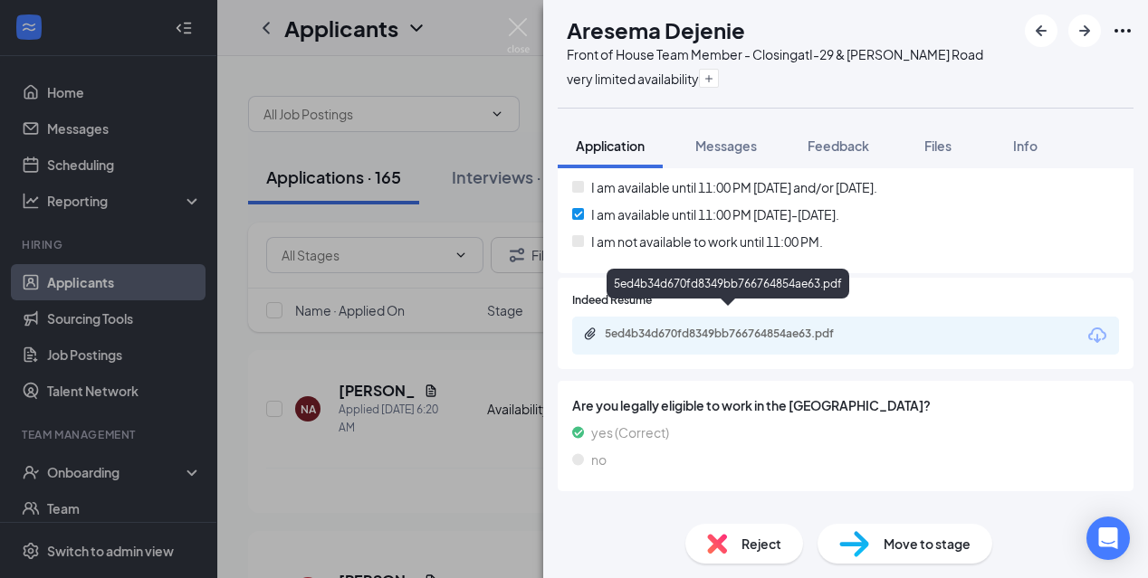
click at [720, 327] on div "5ed4b34d670fd8349bb766764854ae63.pdf" at bounding box center [731, 334] width 253 height 14
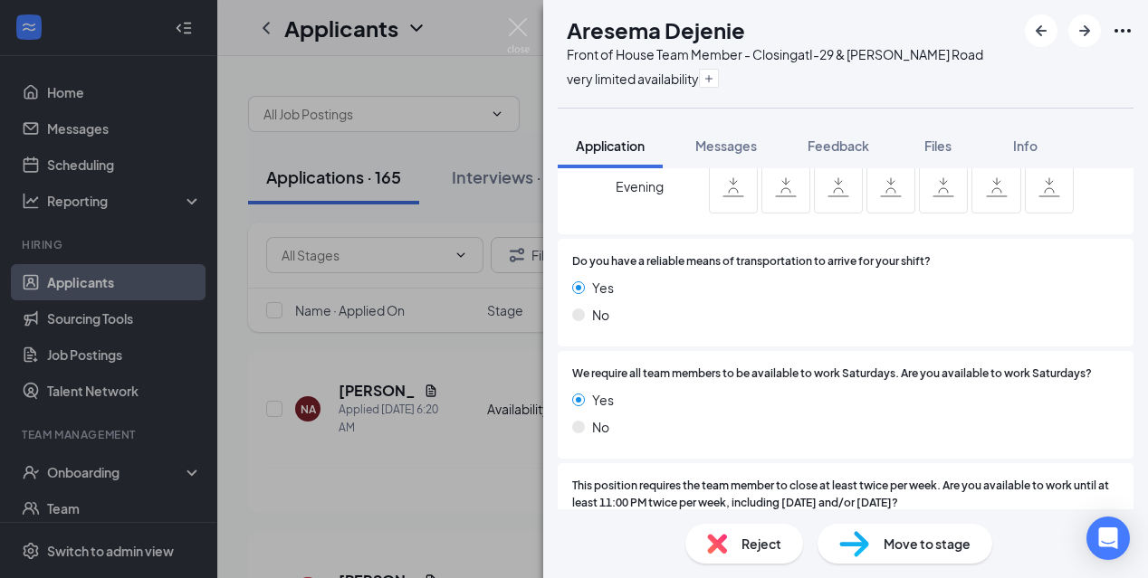
scroll to position [1627, 0]
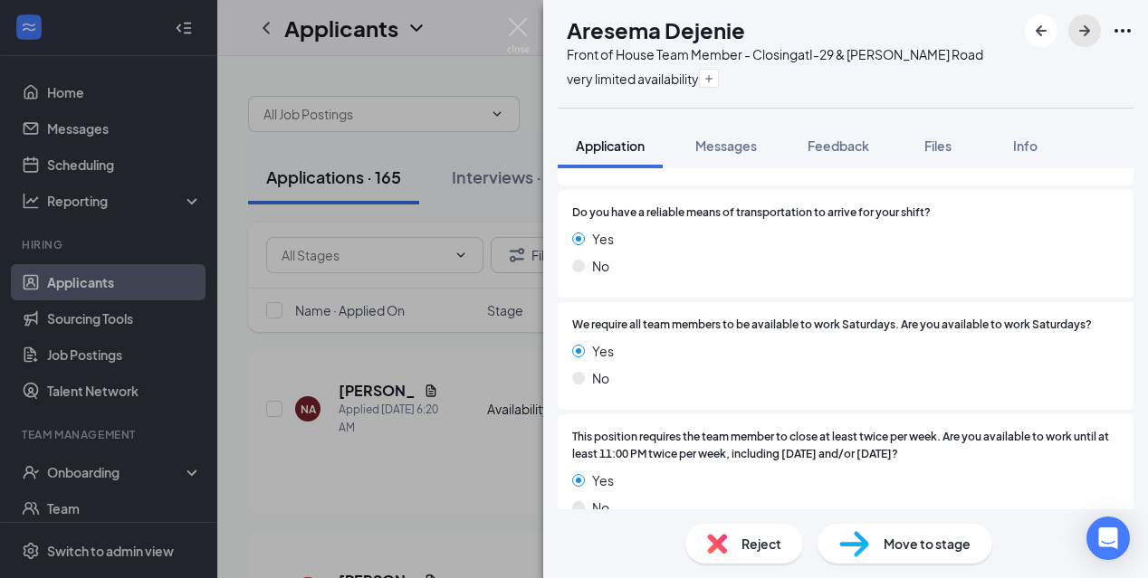
click at [1084, 25] on icon "ArrowRight" at bounding box center [1084, 31] width 22 height 22
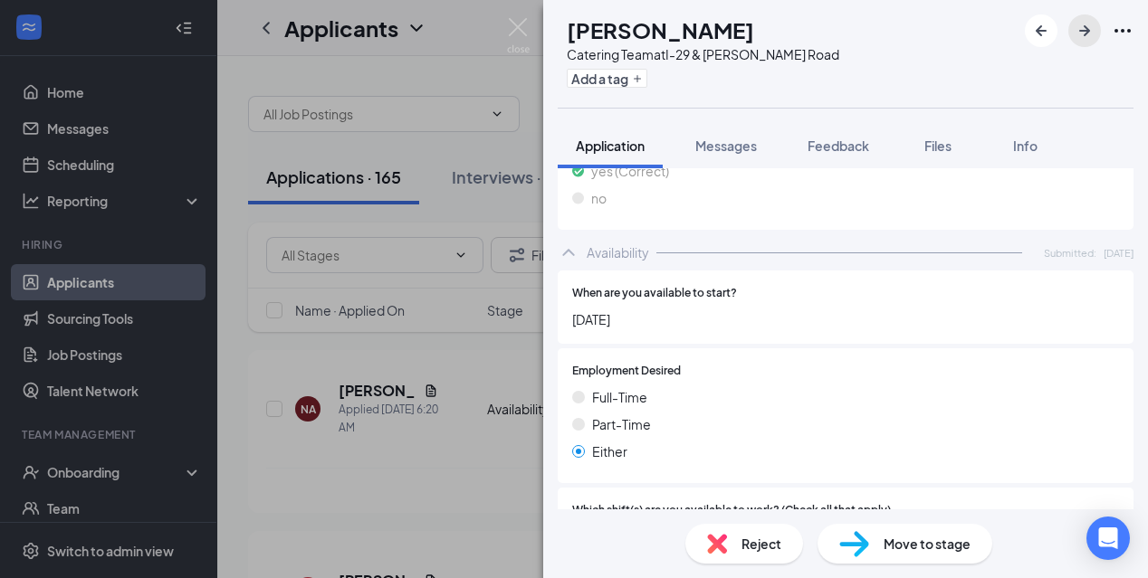
scroll to position [1137, 0]
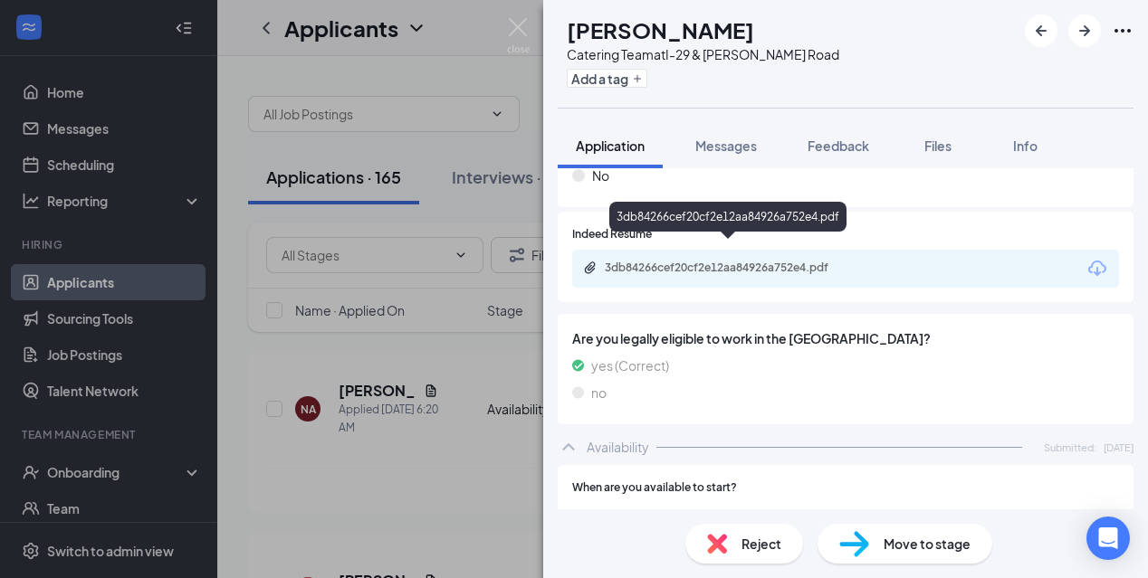
click at [712, 261] on div "3db84266cef20cf2e12aa84926a752e4.pdf" at bounding box center [731, 268] width 253 height 14
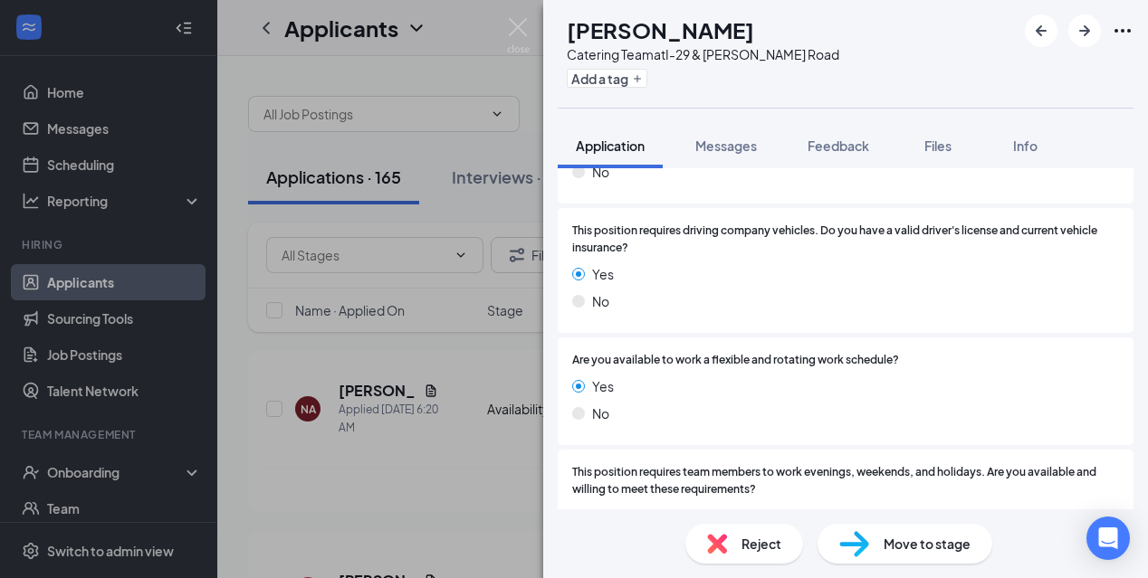
scroll to position [0, 0]
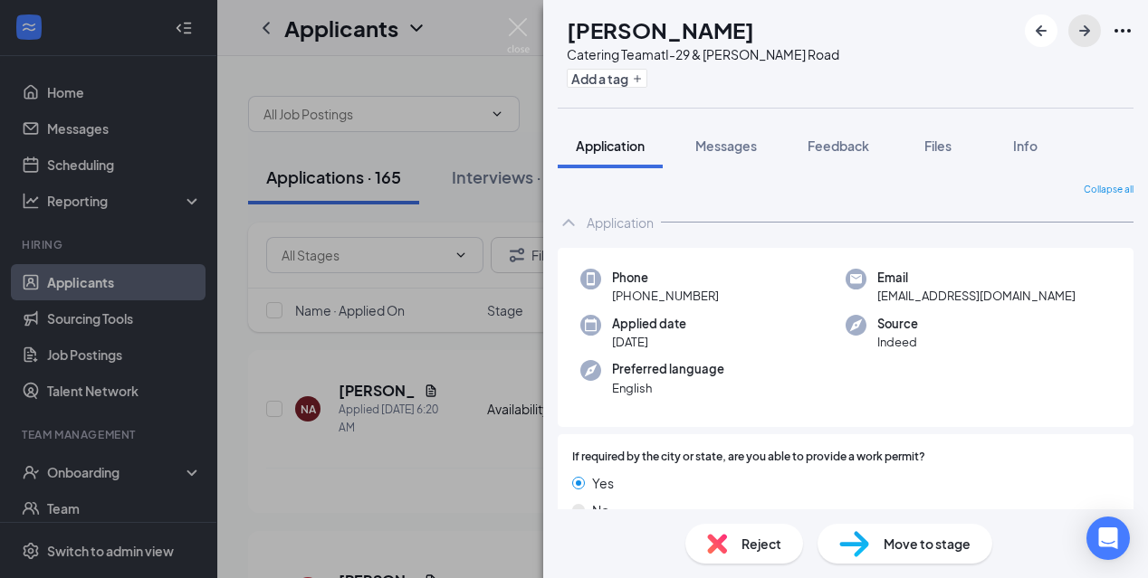
click at [1082, 36] on icon "ArrowRight" at bounding box center [1084, 31] width 22 height 22
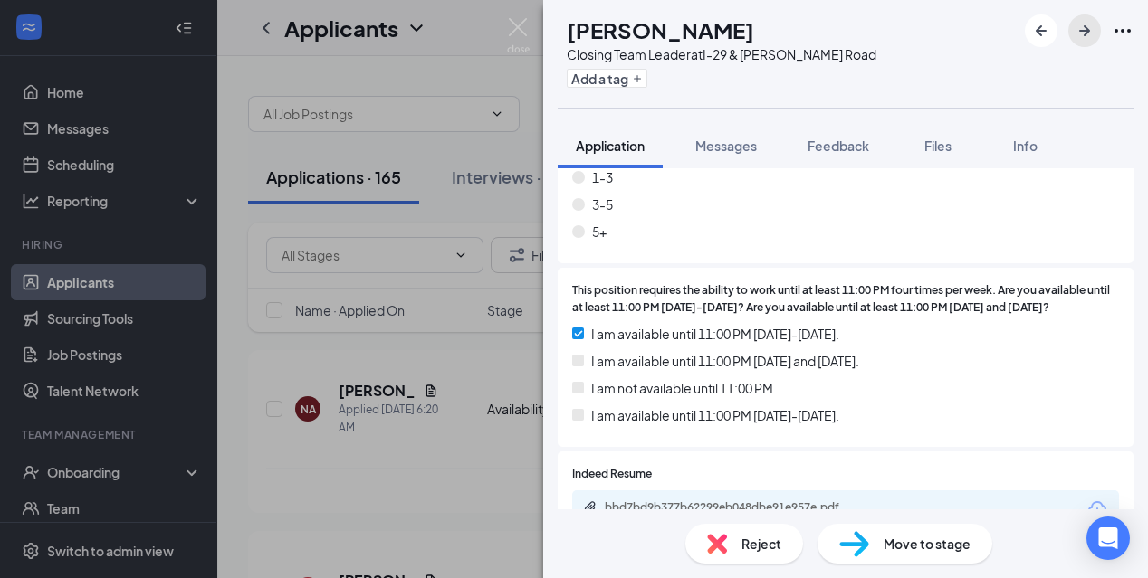
scroll to position [768, 0]
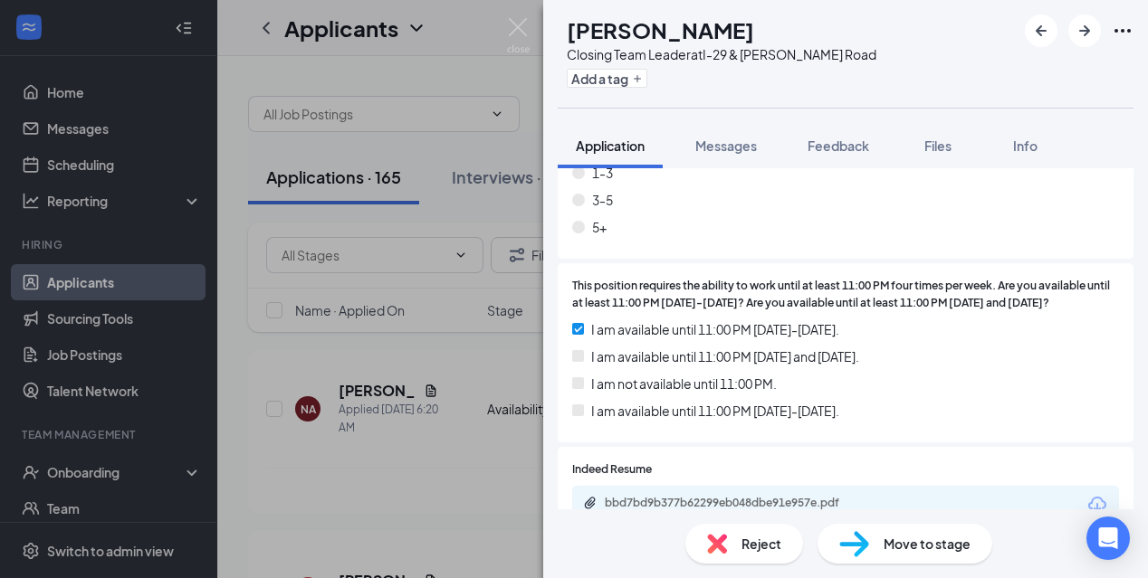
click at [660, 89] on div "Add a tag" at bounding box center [722, 78] width 310 height 30
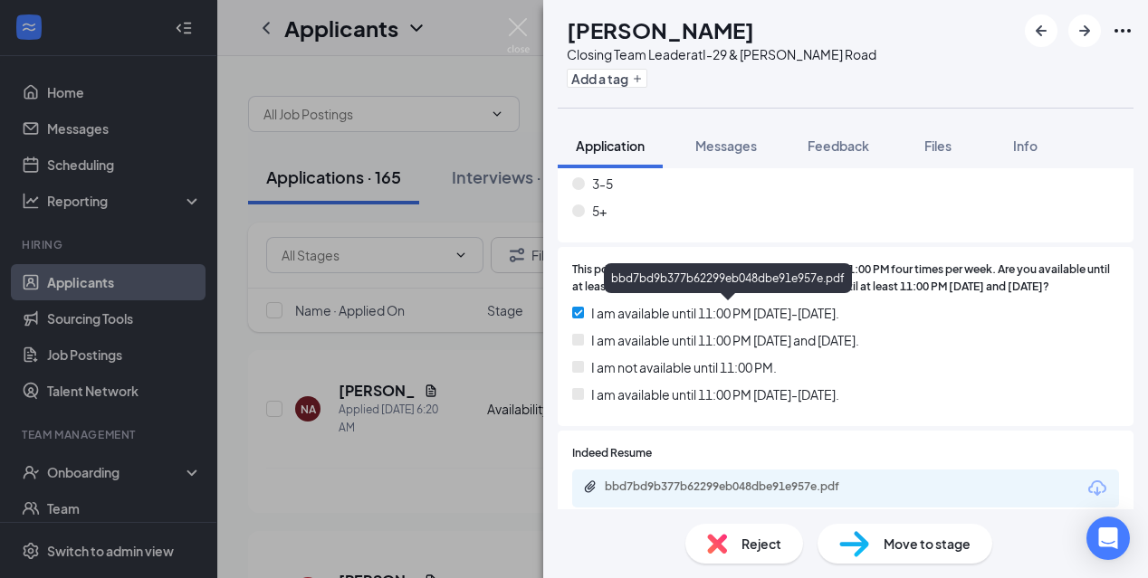
scroll to position [781, 0]
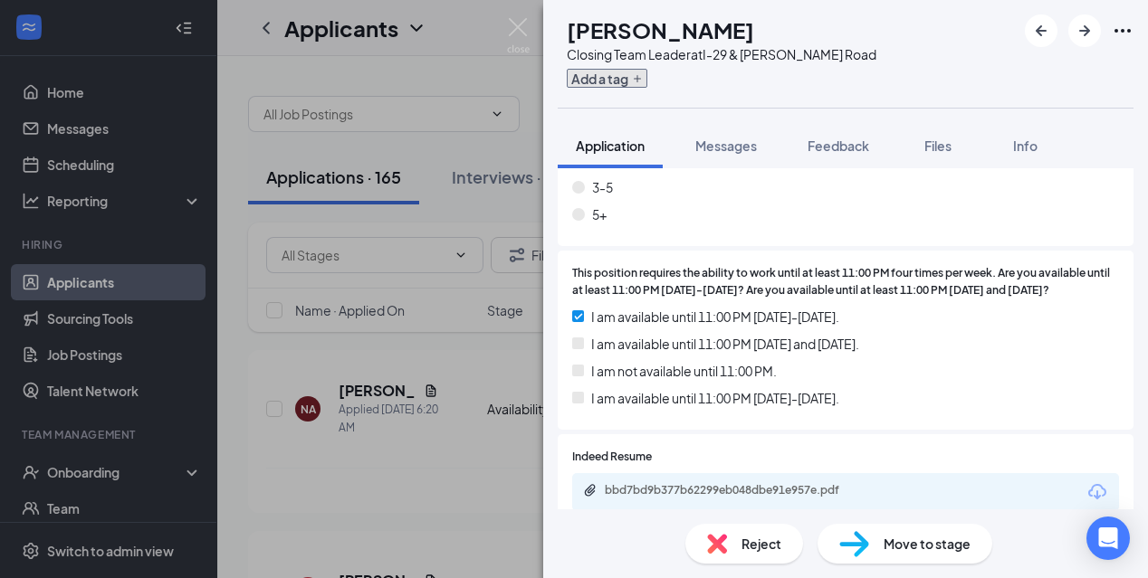
click at [647, 69] on button "Add a tag" at bounding box center [607, 78] width 81 height 19
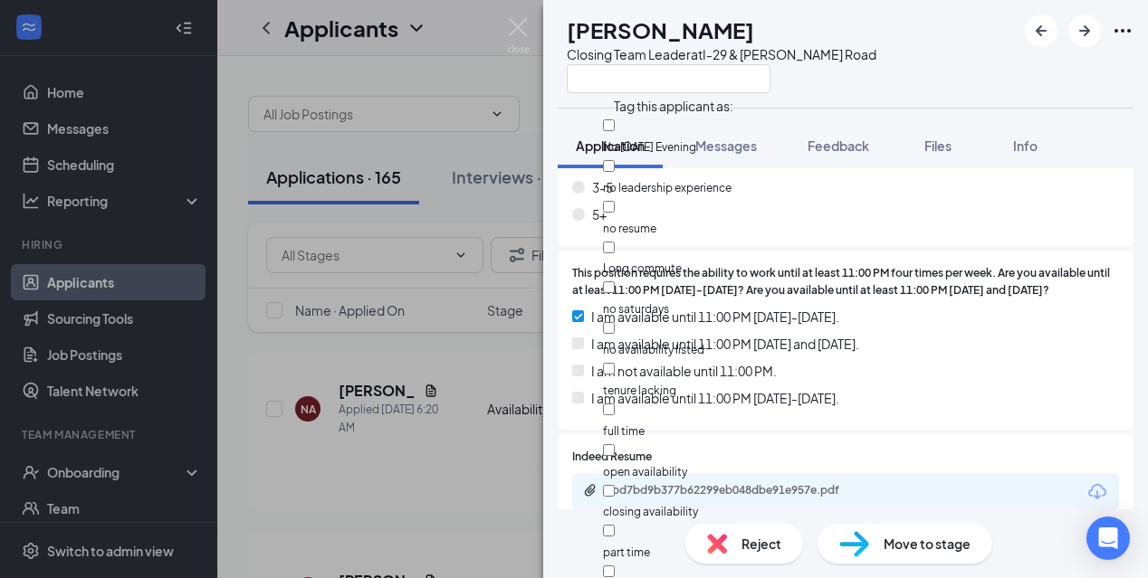
scroll to position [21, 0]
click at [884, 79] on div "OW [PERSON_NAME] Closing Team Leader at I-[GEOGRAPHIC_DATA][PERSON_NAME]" at bounding box center [845, 54] width 605 height 108
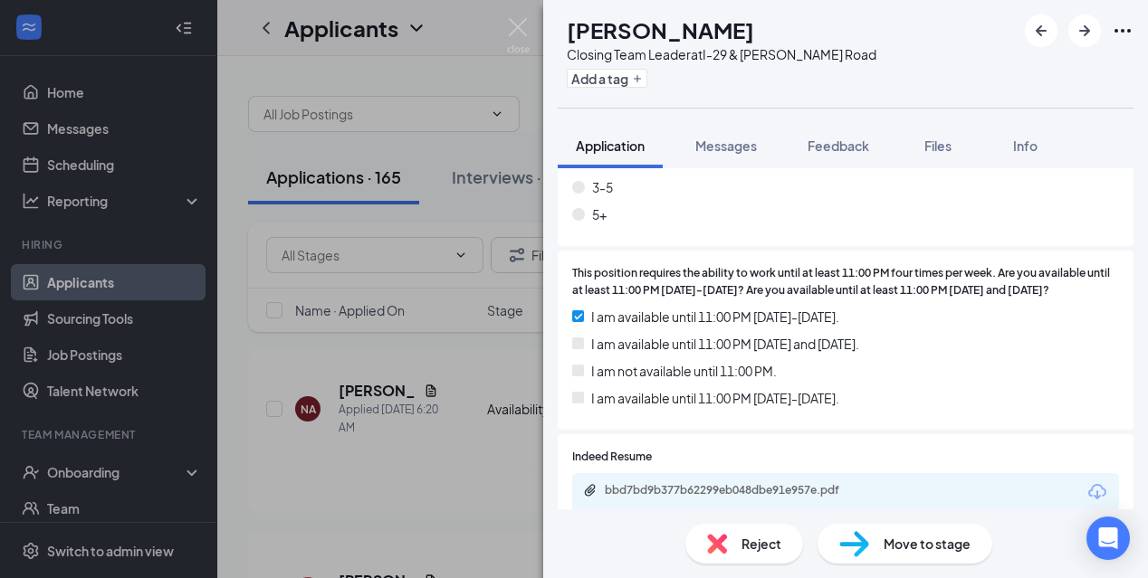
click at [771, 483] on div "bbd7bd9b377b62299eb048dbe91e957e.pdf" at bounding box center [731, 490] width 253 height 14
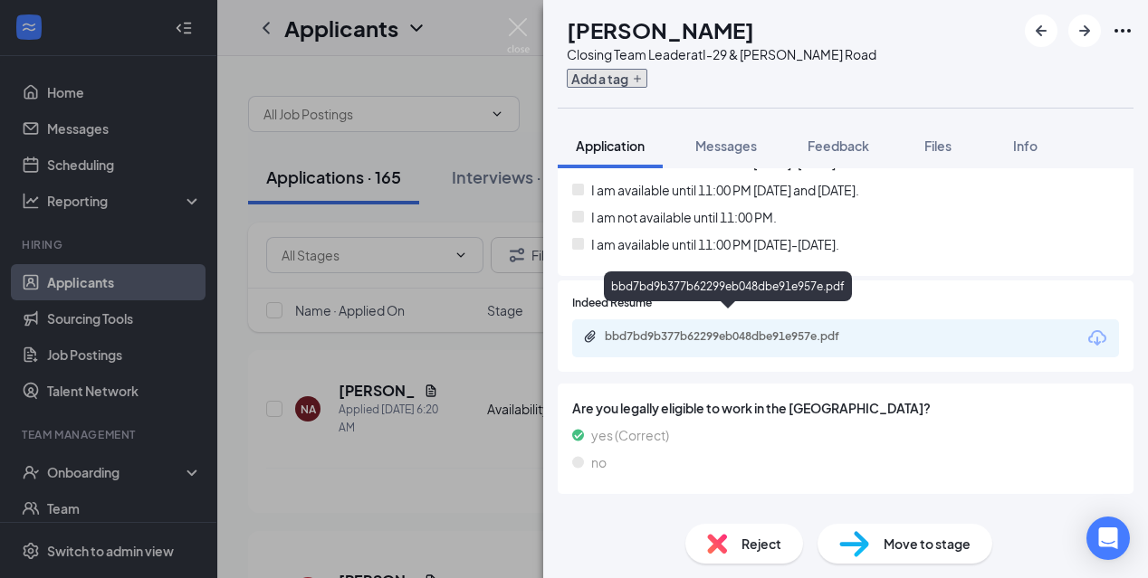
click at [644, 77] on button "Add a tag" at bounding box center [607, 78] width 81 height 19
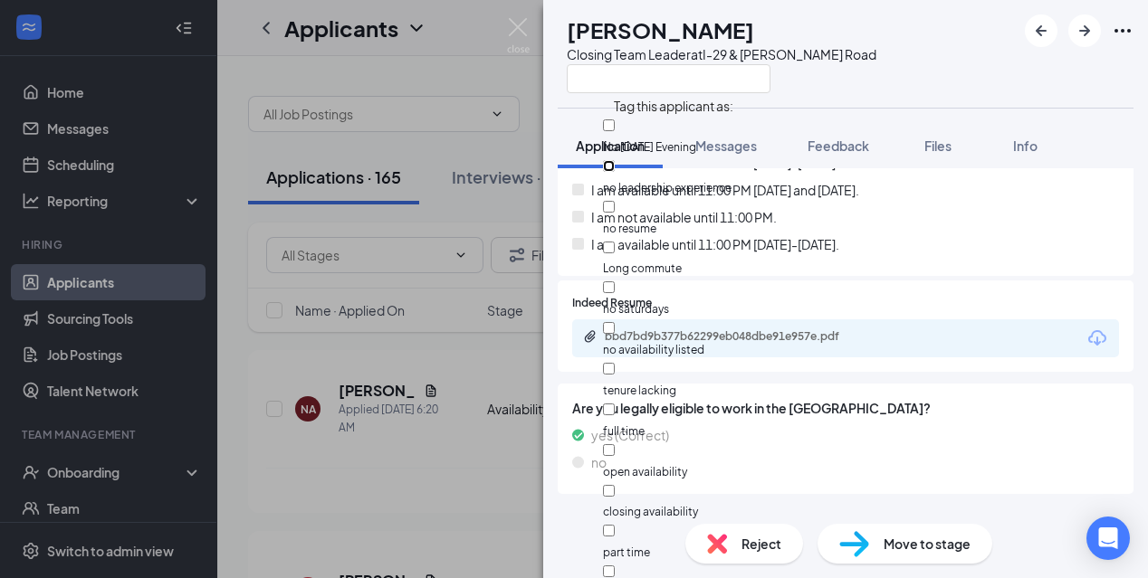
click at [614, 160] on input "no leadership experience" at bounding box center [609, 166] width 12 height 12
checkbox input "true"
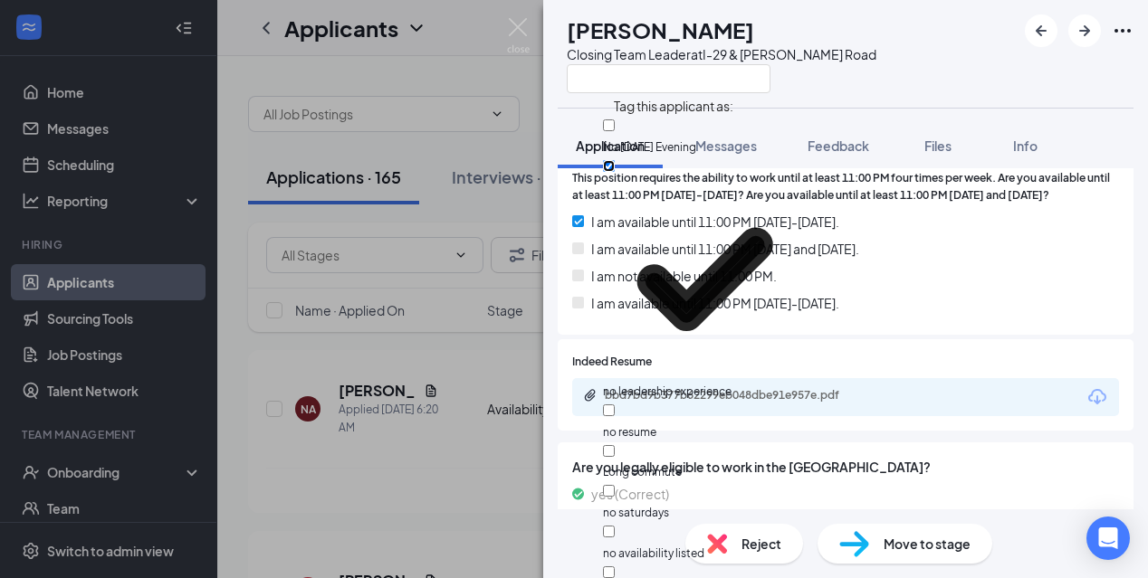
scroll to position [943, 0]
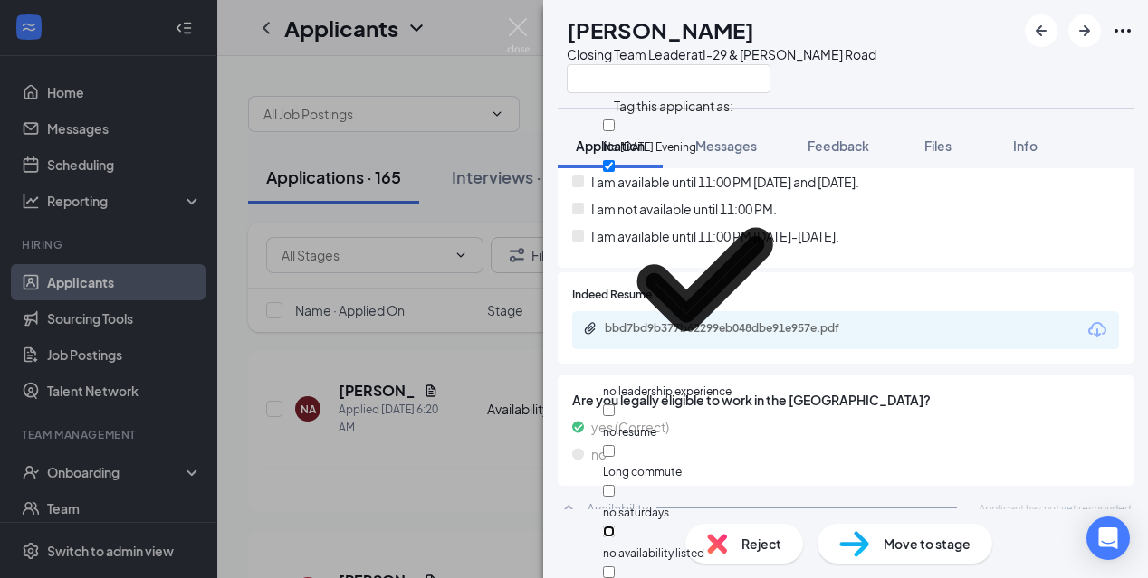
click at [614, 526] on input "no availability listed" at bounding box center [609, 532] width 12 height 12
checkbox input "true"
click at [939, 58] on div "OW [PERSON_NAME] Closing Team Leader at I-[GEOGRAPHIC_DATA][PERSON_NAME]" at bounding box center [845, 54] width 605 height 108
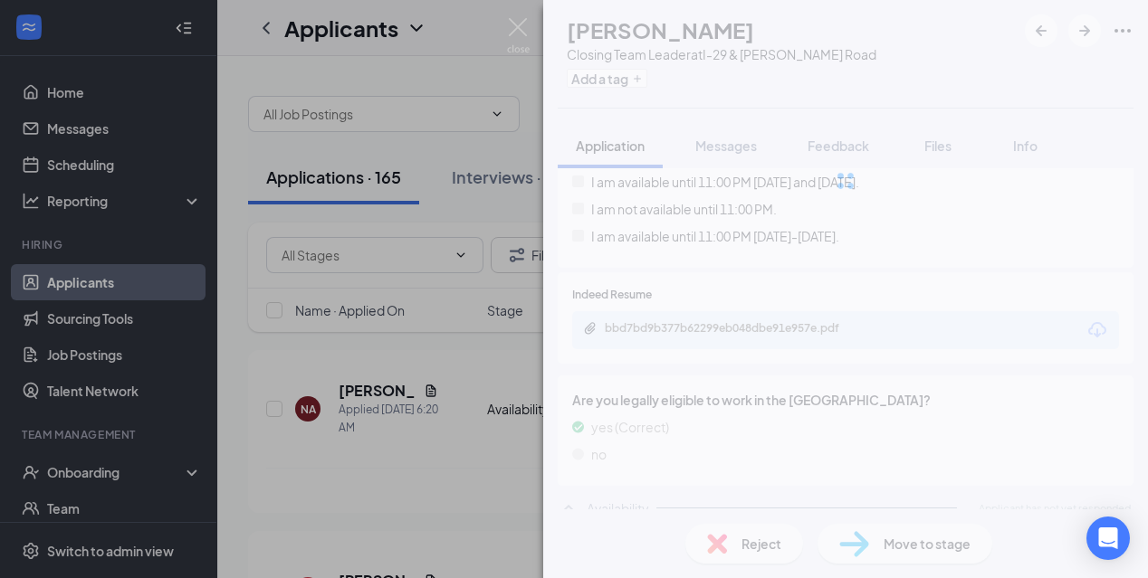
scroll to position [935, 0]
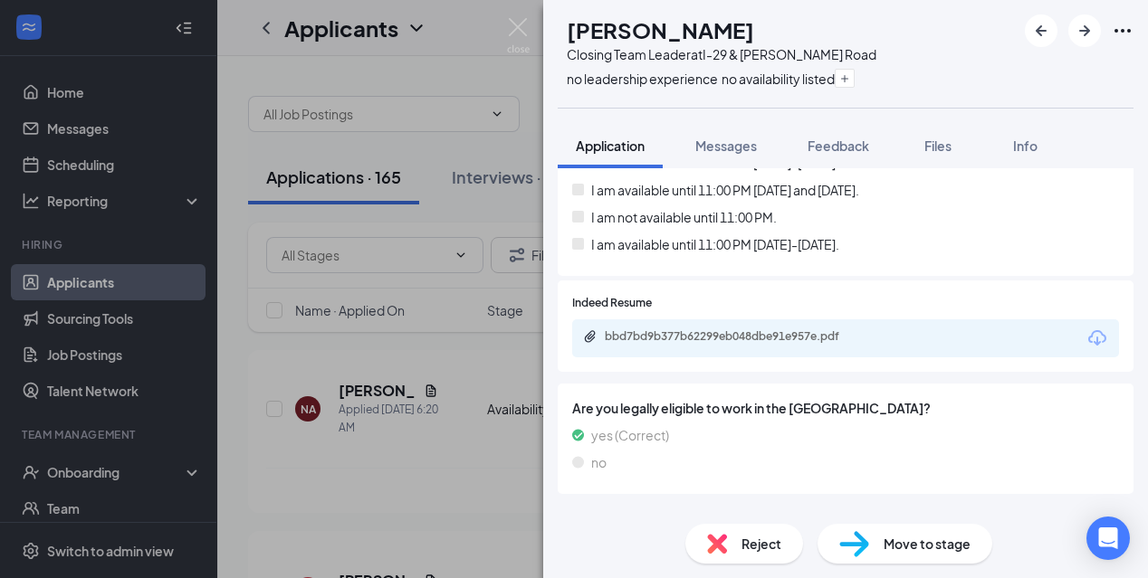
click at [513, 24] on img at bounding box center [518, 35] width 23 height 35
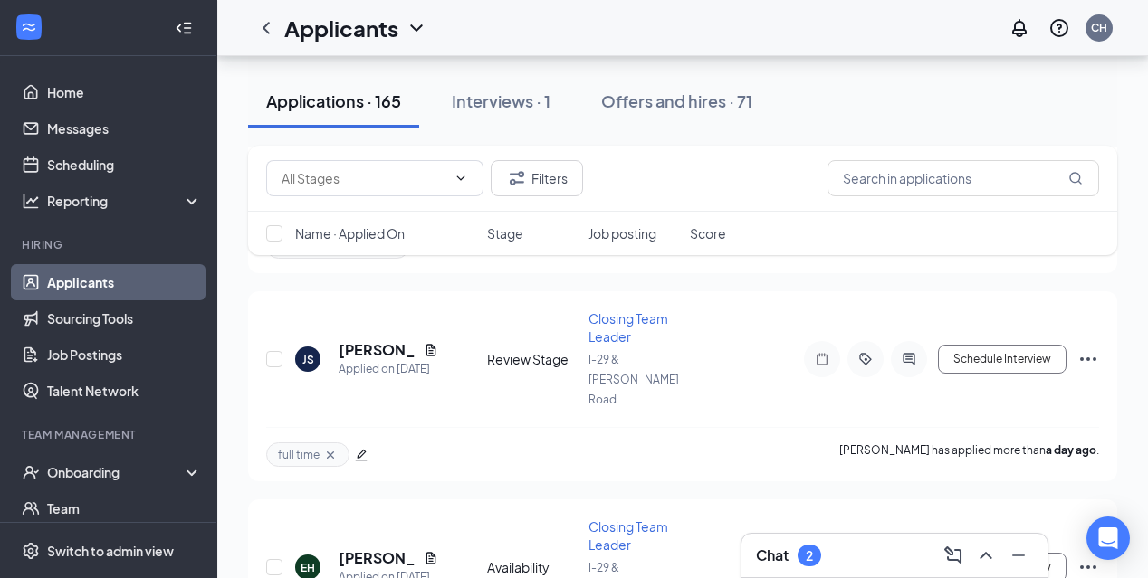
scroll to position [1833, 0]
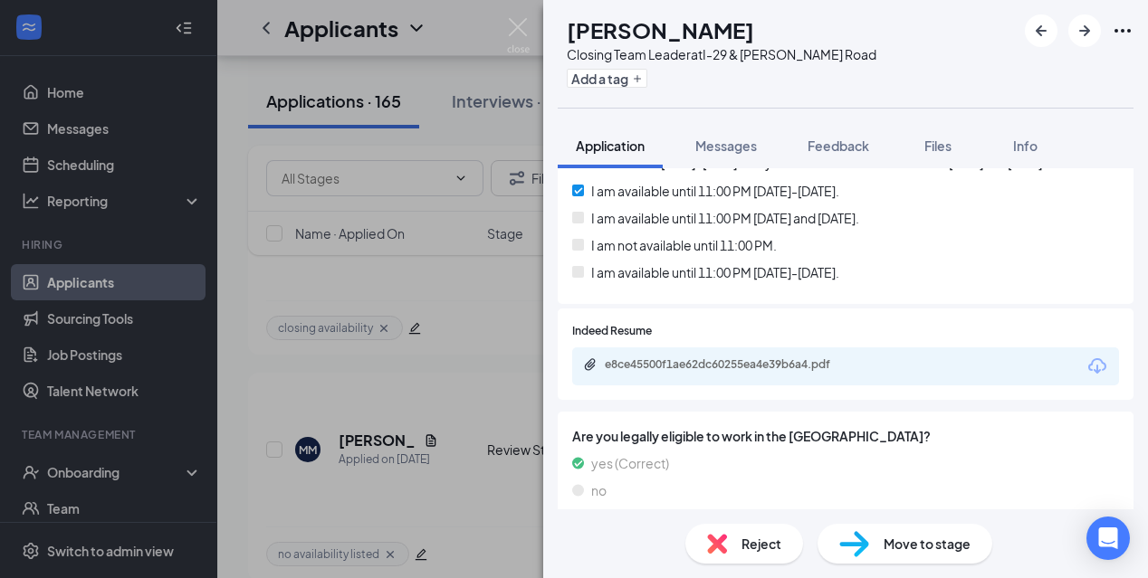
scroll to position [943, 0]
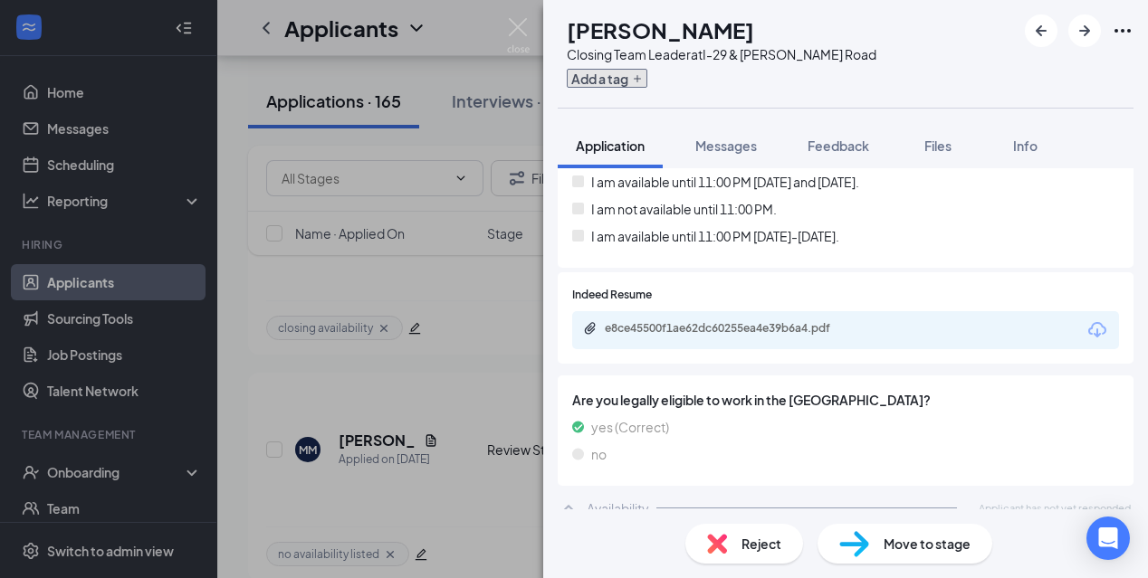
click at [647, 83] on button "Add a tag" at bounding box center [607, 78] width 81 height 19
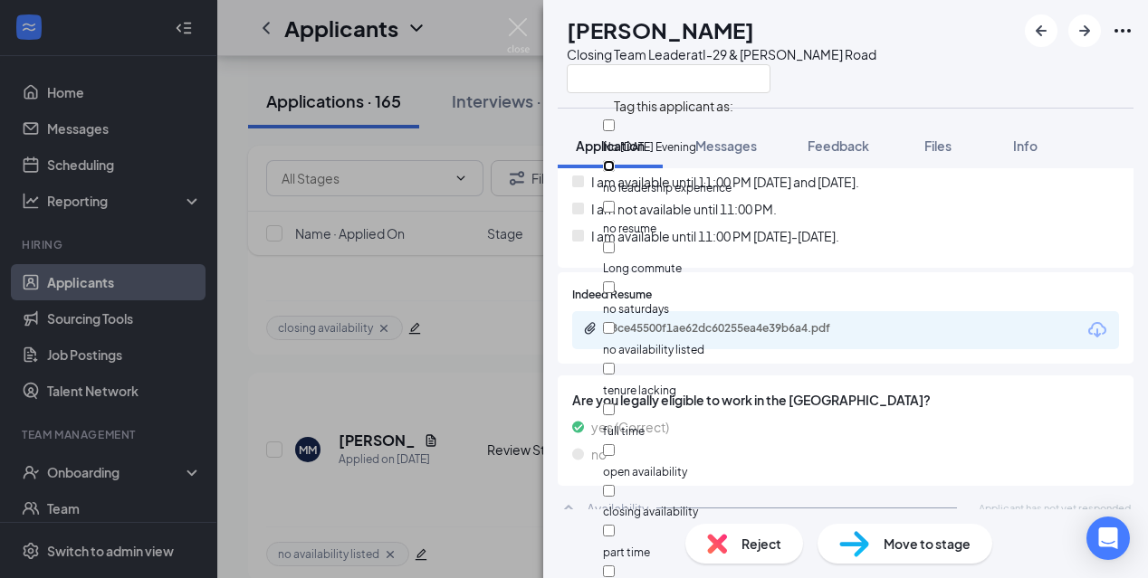
click at [614, 160] on input "no leadership experience" at bounding box center [609, 166] width 12 height 12
checkbox input "true"
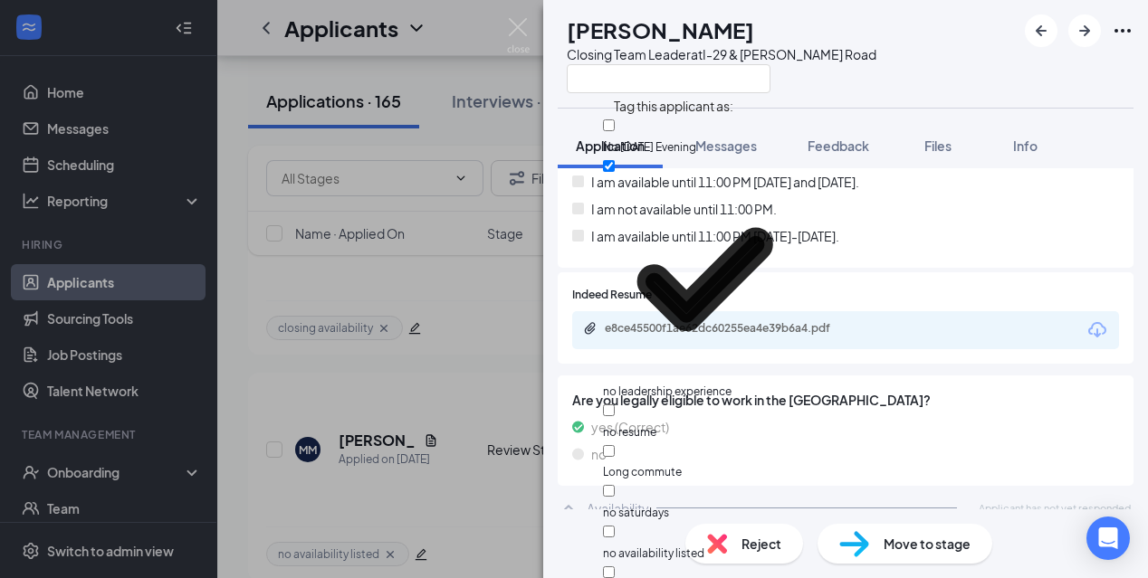
click at [900, 71] on div "[PERSON_NAME] Closing Team Leader at I-[GEOGRAPHIC_DATA][PERSON_NAME]" at bounding box center [845, 54] width 605 height 108
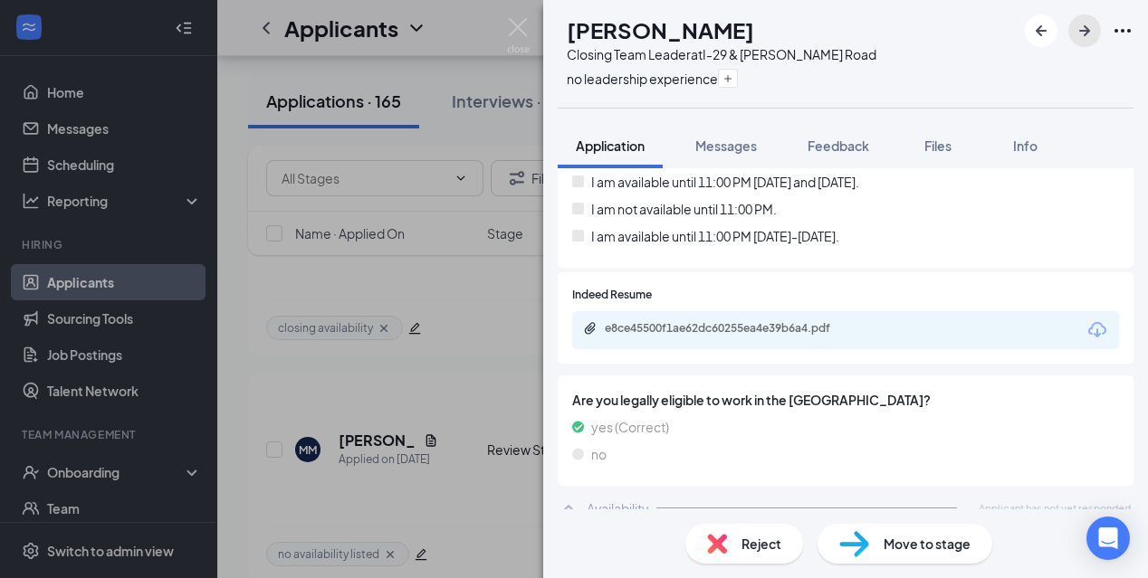
click at [1091, 29] on icon "ArrowRight" at bounding box center [1084, 31] width 22 height 22
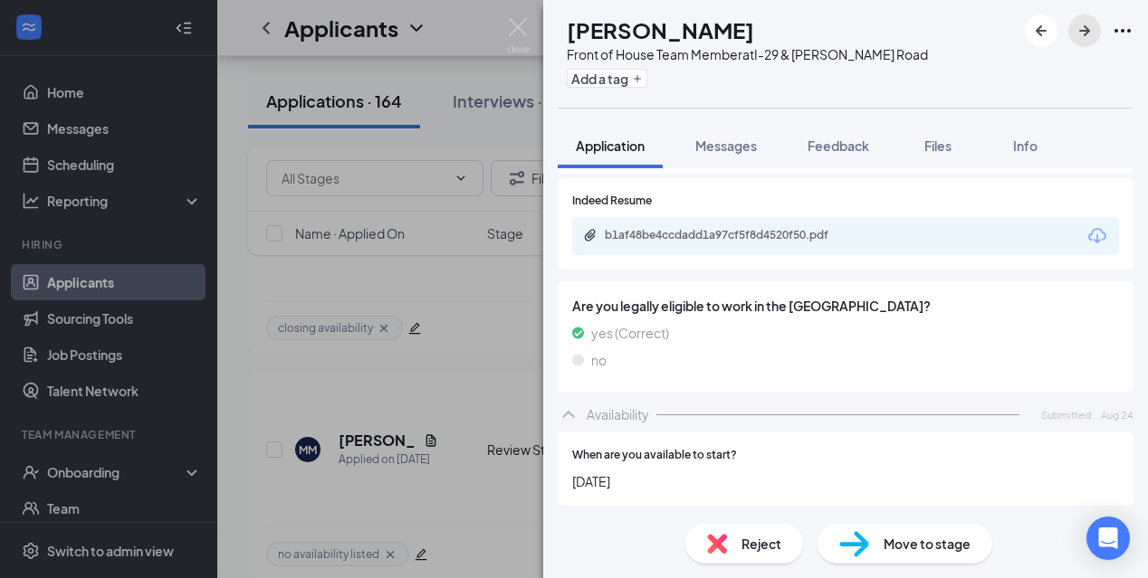
scroll to position [781, 0]
click at [647, 79] on button "Add a tag" at bounding box center [607, 78] width 81 height 19
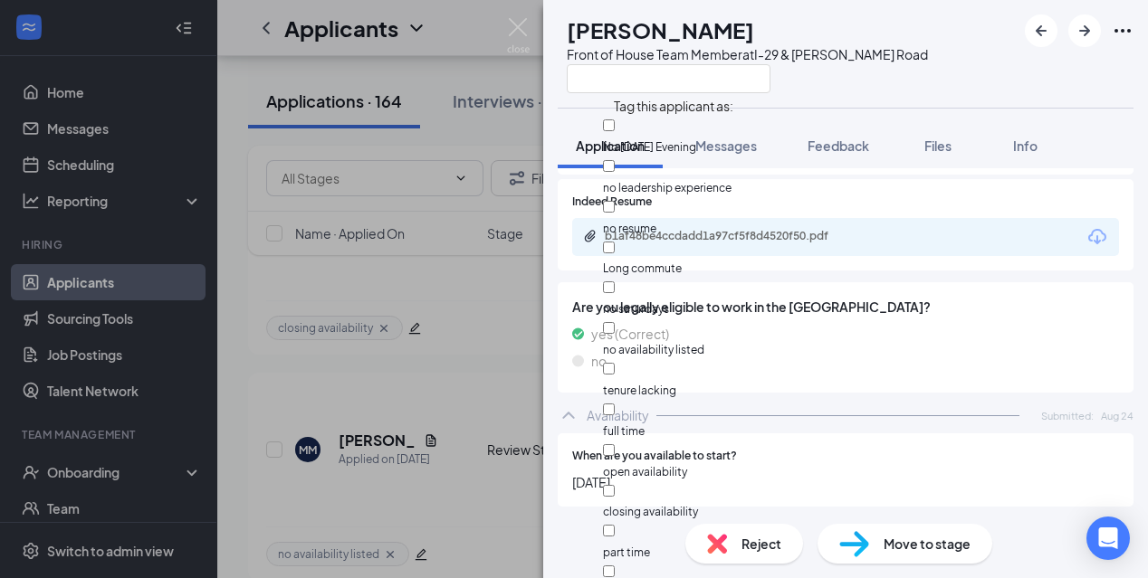
scroll to position [129, 0]
click at [614, 525] on input "part time" at bounding box center [609, 531] width 12 height 12
checkbox input "true"
click at [926, 25] on div "AM [PERSON_NAME] Front of House Team Member at I-[GEOGRAPHIC_DATA][PERSON_NAME]" at bounding box center [845, 54] width 605 height 108
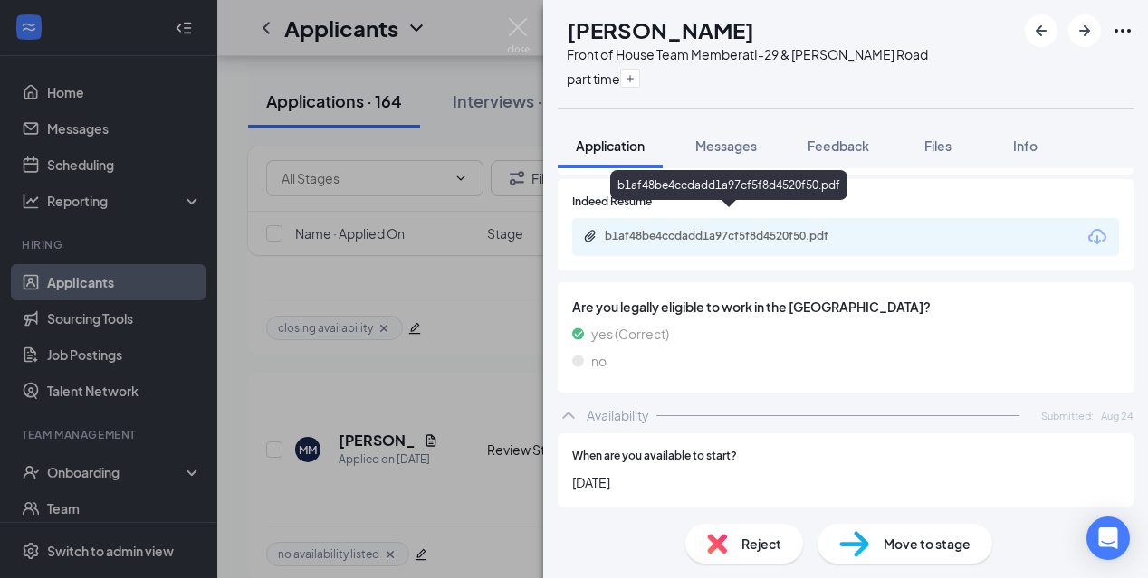
click at [814, 229] on div "b1af48be4ccdadd1a97cf5f8d4520f50.pdf" at bounding box center [731, 236] width 253 height 14
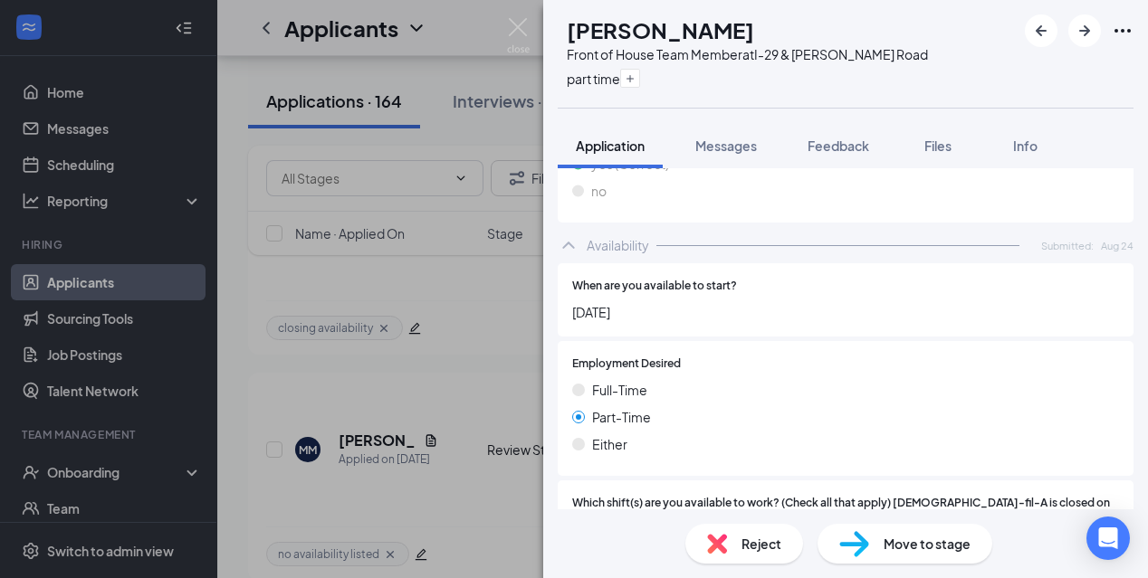
scroll to position [973, 0]
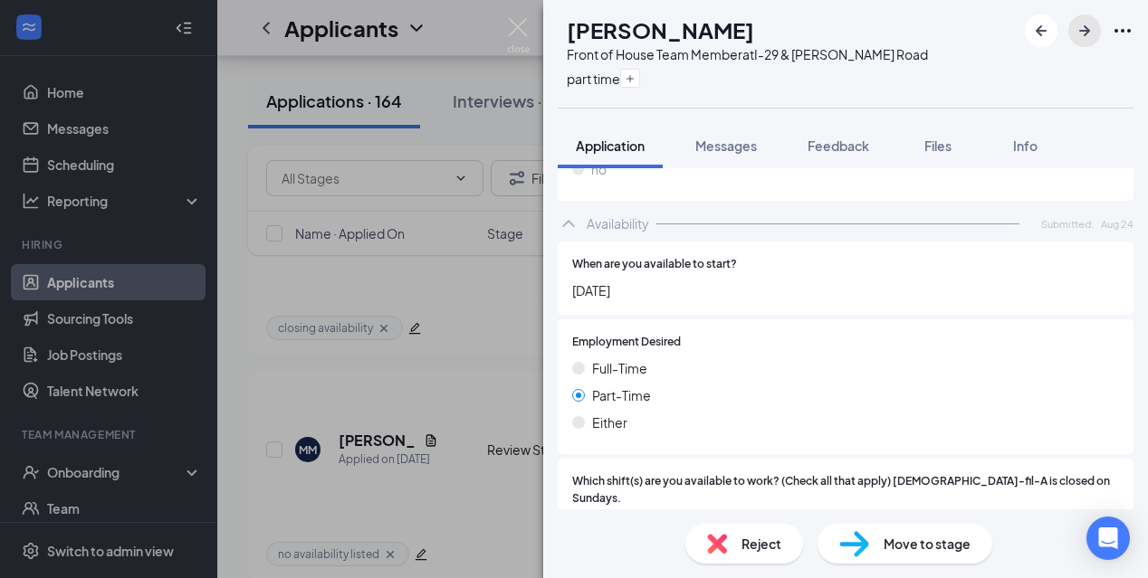
click at [1091, 24] on icon "ArrowRight" at bounding box center [1084, 31] width 22 height 22
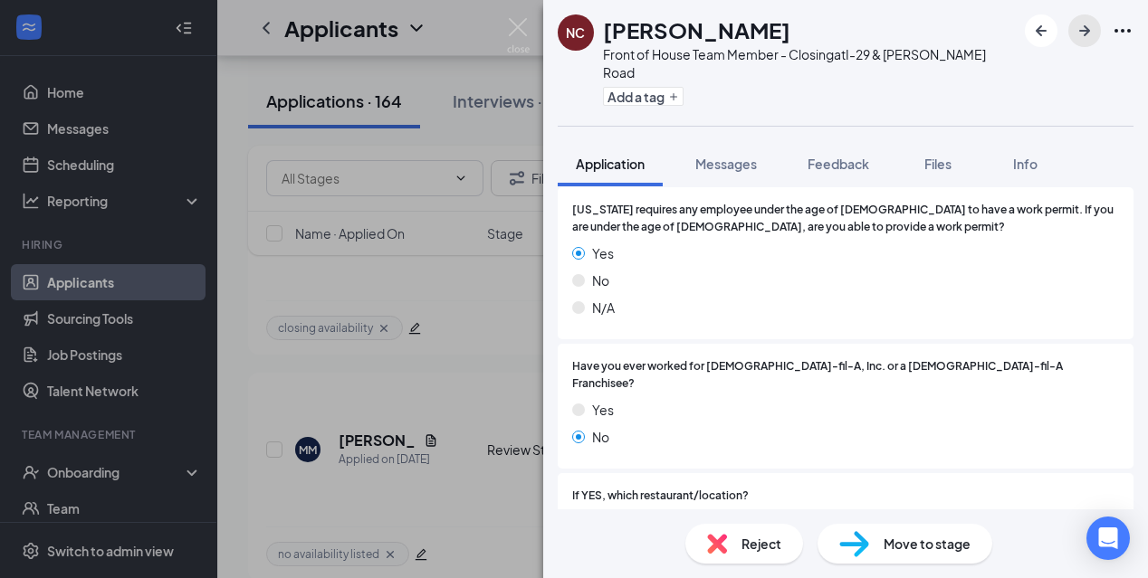
scroll to position [296, 0]
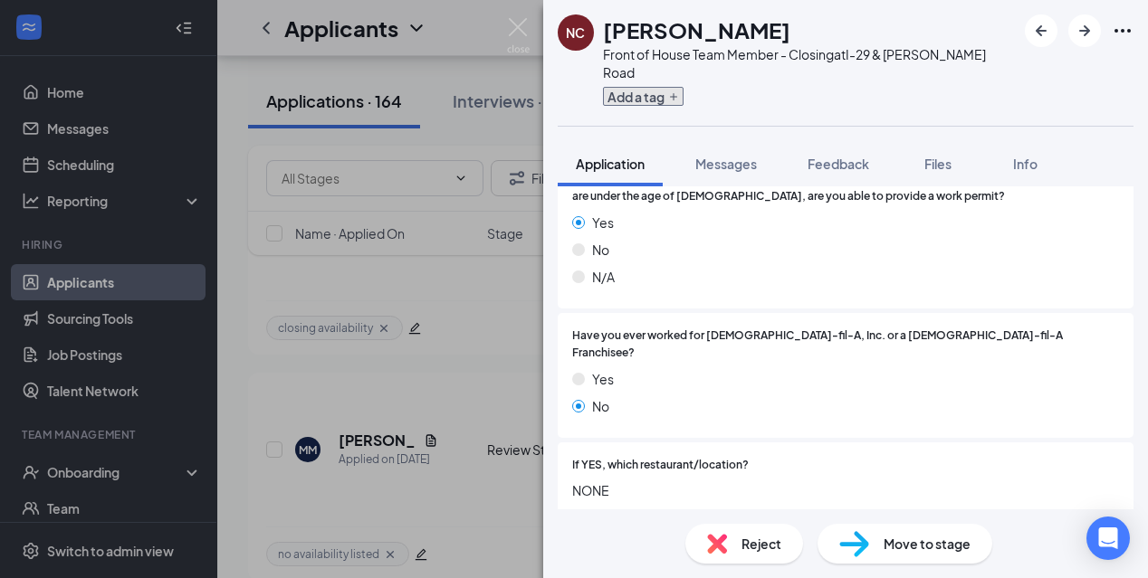
click at [666, 87] on button "Add a tag" at bounding box center [643, 96] width 81 height 19
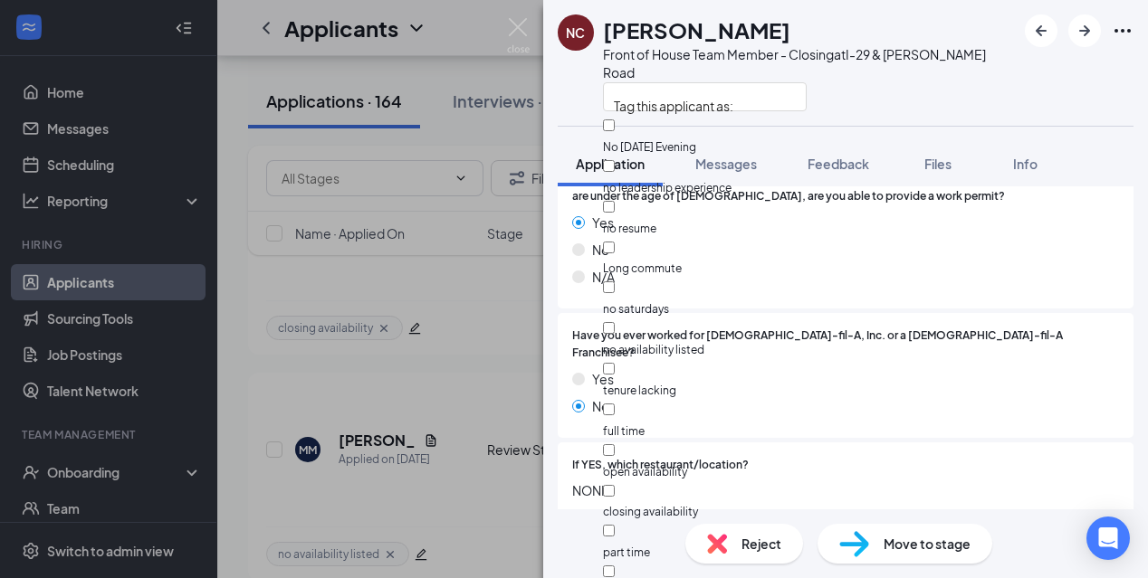
scroll to position [60, 0]
click at [614, 201] on input "no resume" at bounding box center [609, 207] width 12 height 12
checkbox input "true"
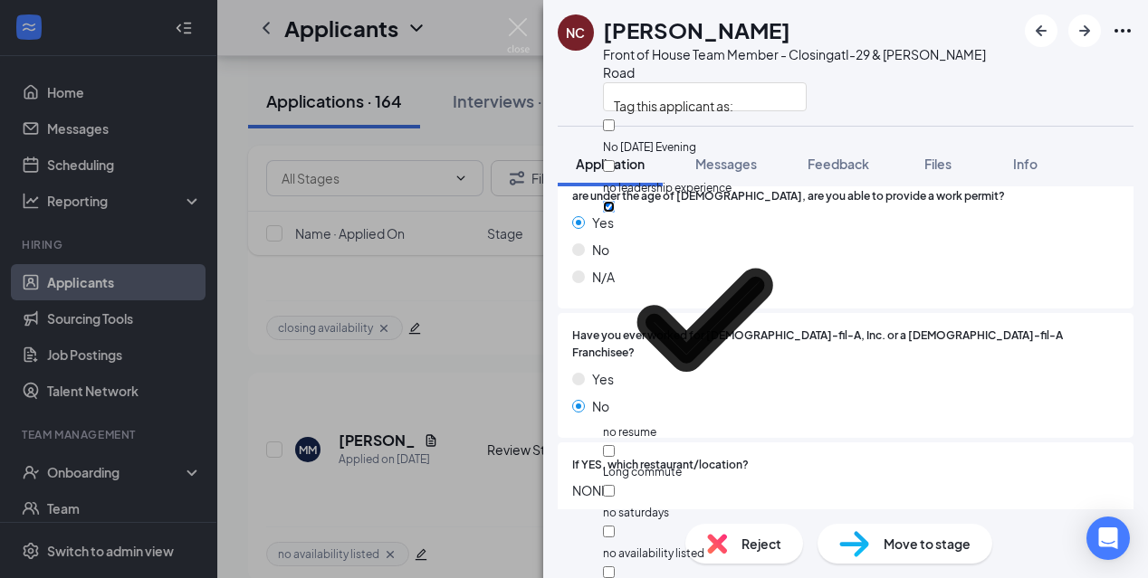
scroll to position [180, 0]
checkbox input "true"
click at [923, 81] on div at bounding box center [809, 96] width 413 height 30
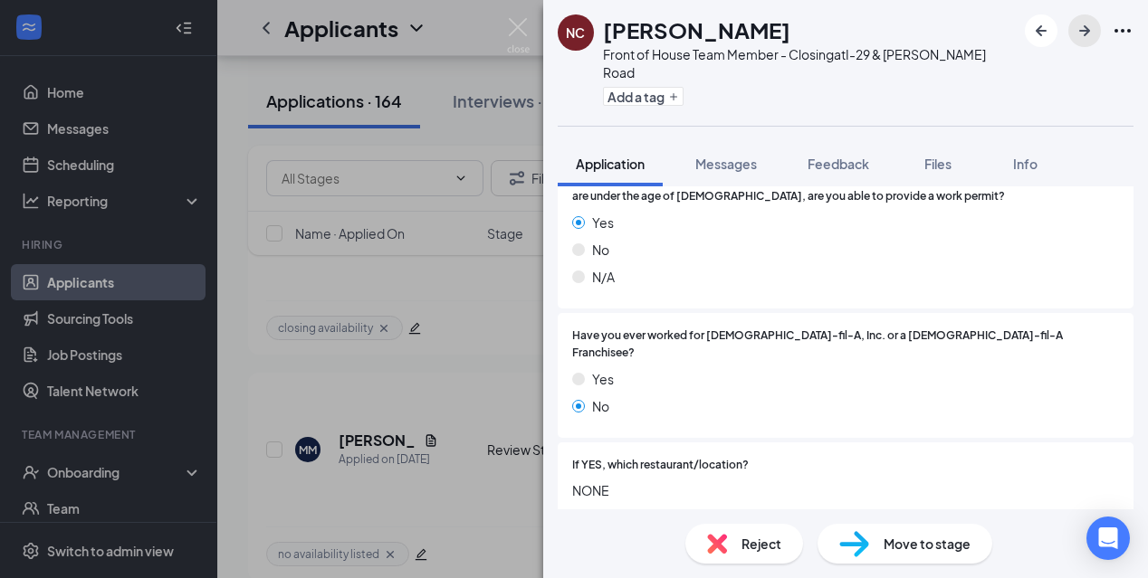
click at [1081, 37] on icon "ArrowRight" at bounding box center [1084, 31] width 22 height 22
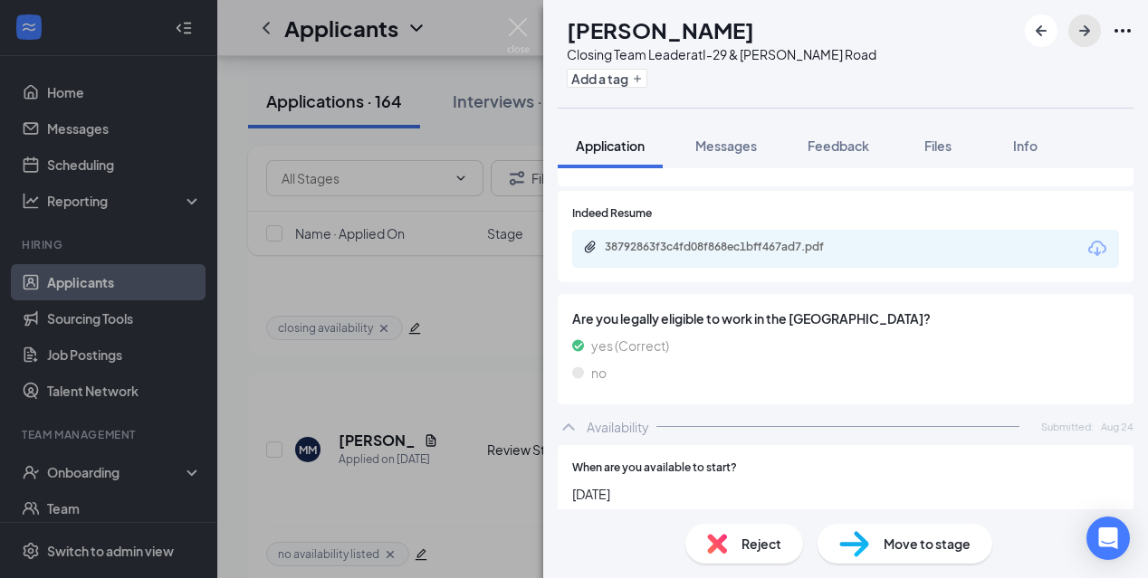
scroll to position [942, 0]
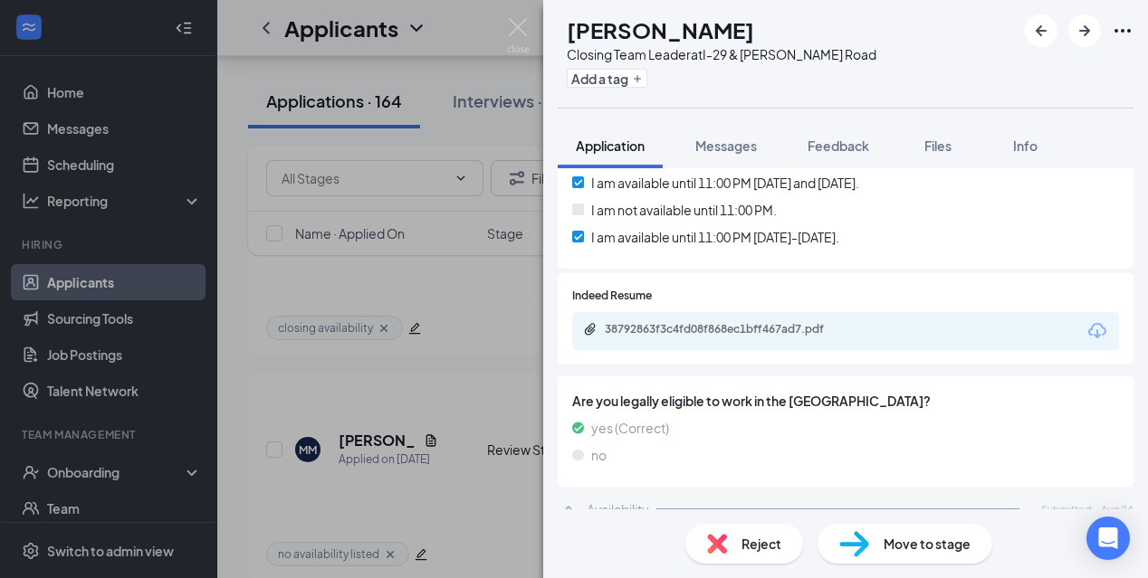
click at [876, 313] on div "38792863f3c4fd08f868ec1bff467ad7.pdf" at bounding box center [845, 331] width 547 height 38
click at [805, 322] on div "38792863f3c4fd08f868ec1bff467ad7.pdf" at bounding box center [731, 329] width 253 height 14
